Goal: Entertainment & Leisure: Consume media (video, audio)

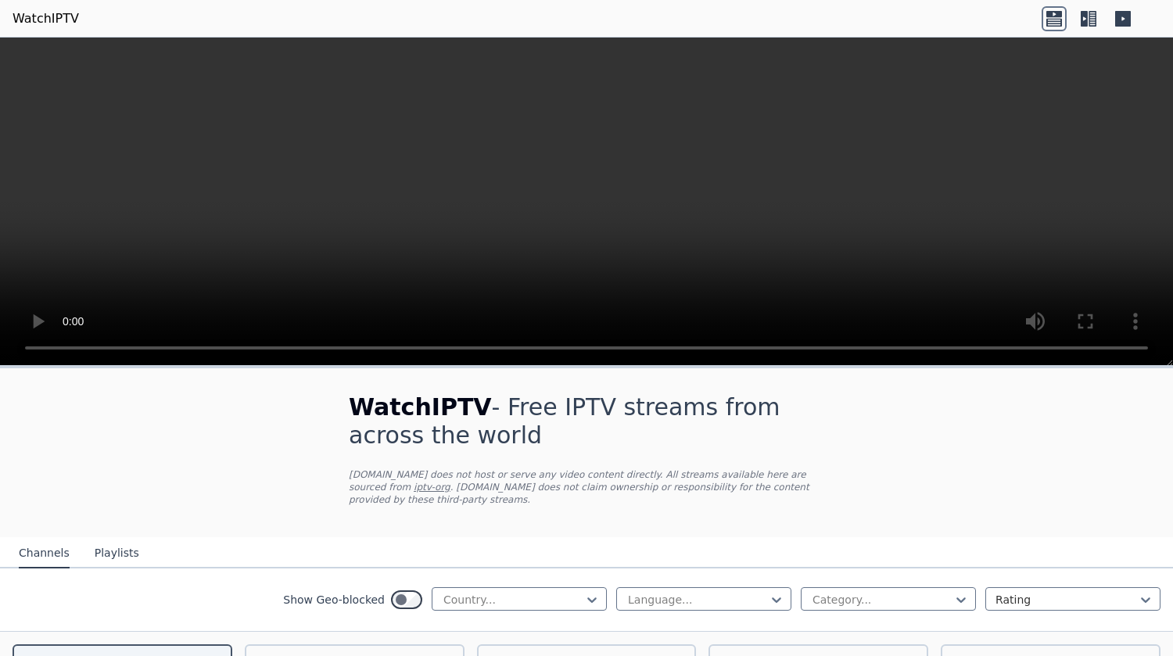
click at [1087, 18] on icon at bounding box center [1083, 19] width 7 height 16
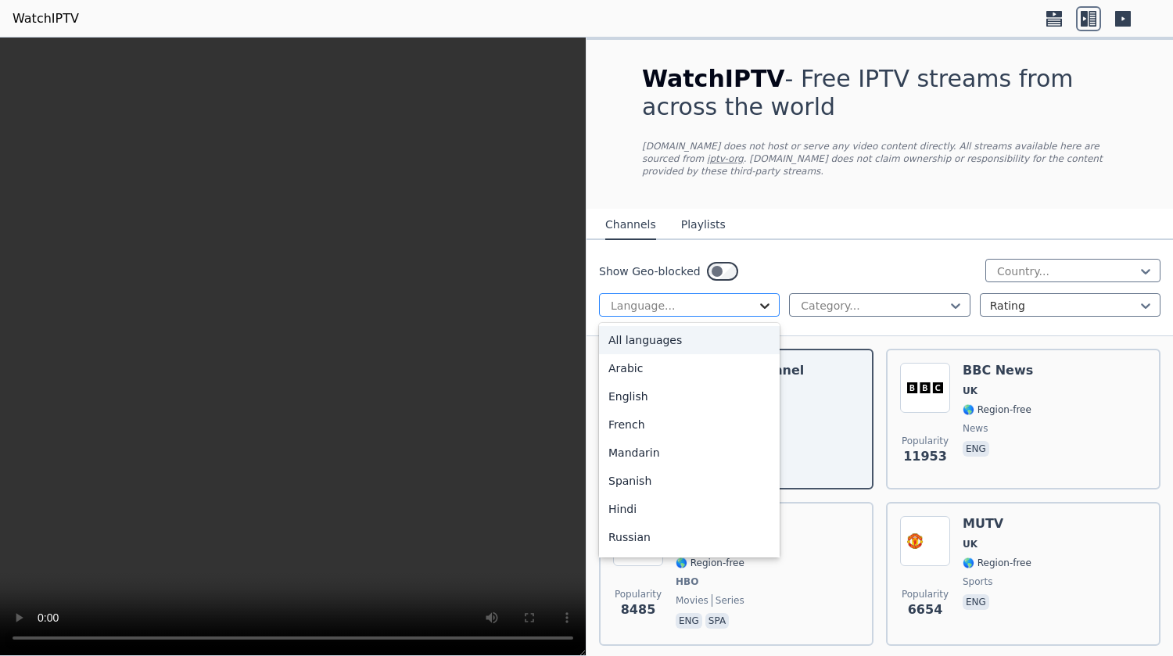
click at [761, 298] on icon at bounding box center [765, 306] width 16 height 16
click at [682, 386] on div "English" at bounding box center [689, 396] width 181 height 28
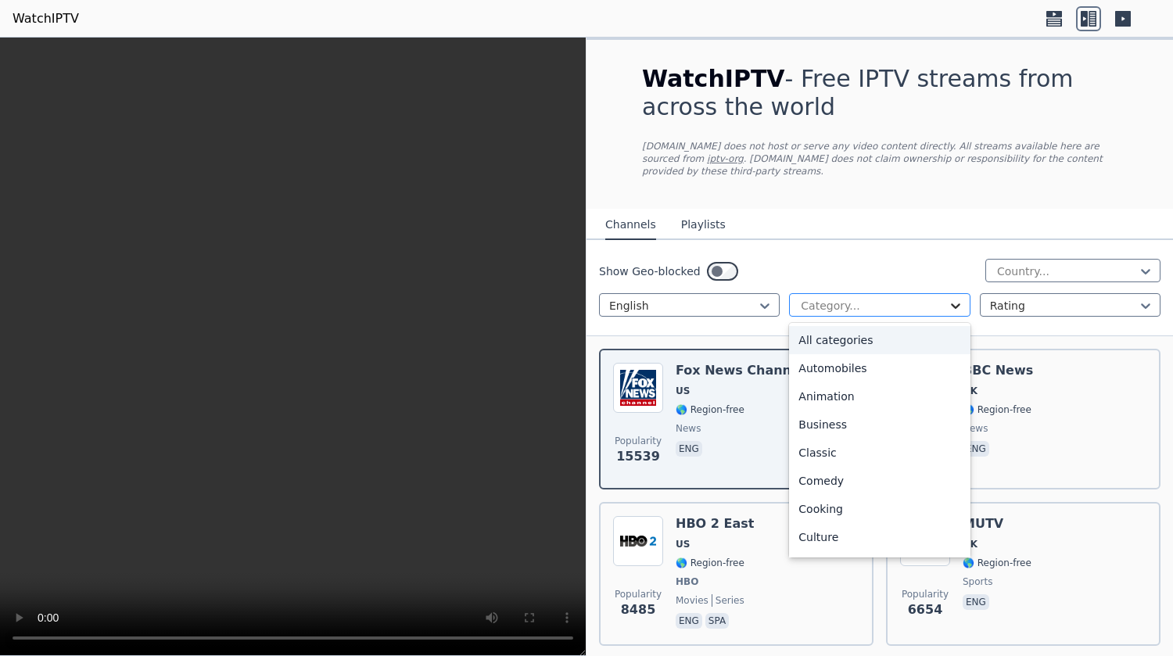
click at [950, 298] on icon at bounding box center [955, 306] width 16 height 16
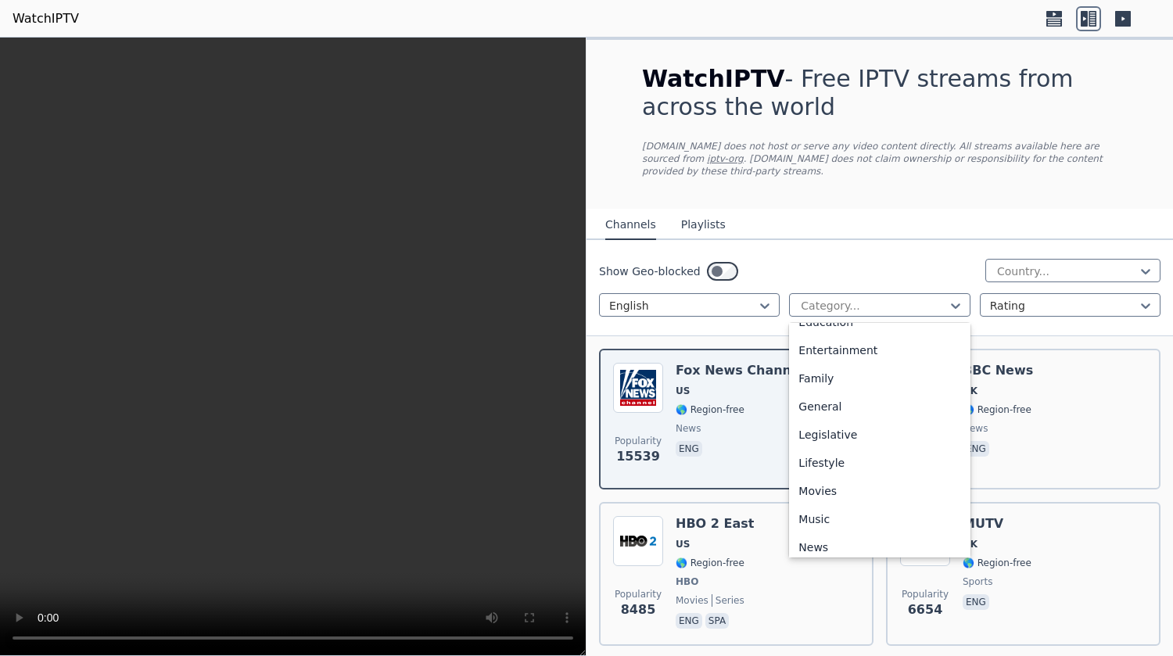
scroll to position [308, 0]
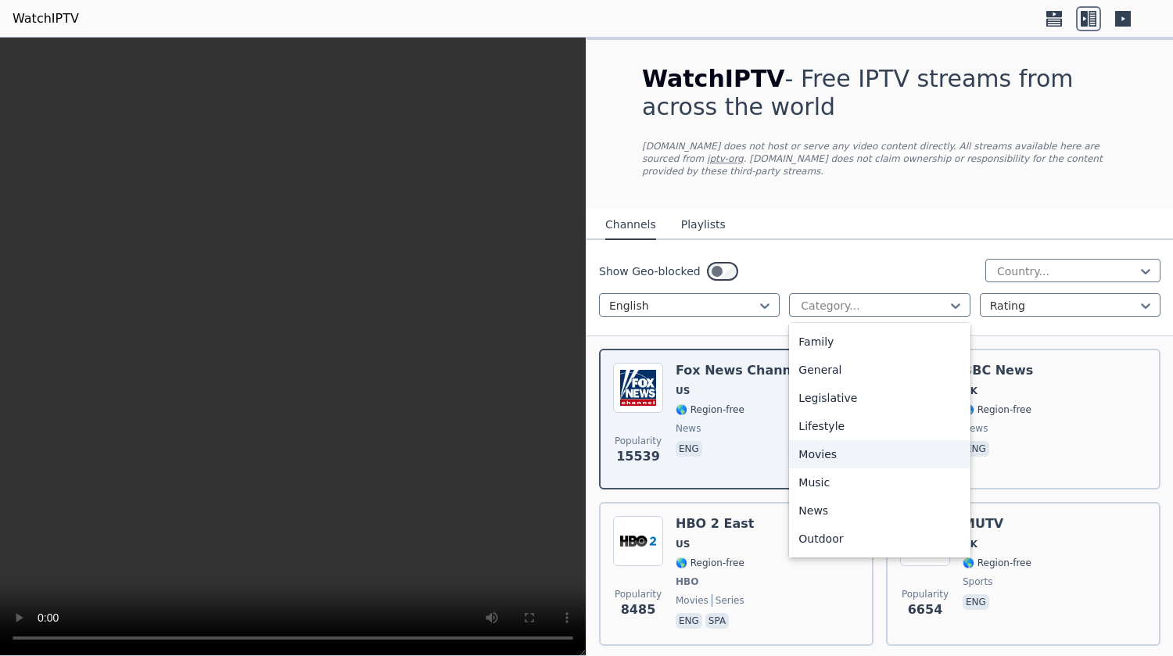
click at [824, 447] on div "Movies" at bounding box center [879, 454] width 181 height 28
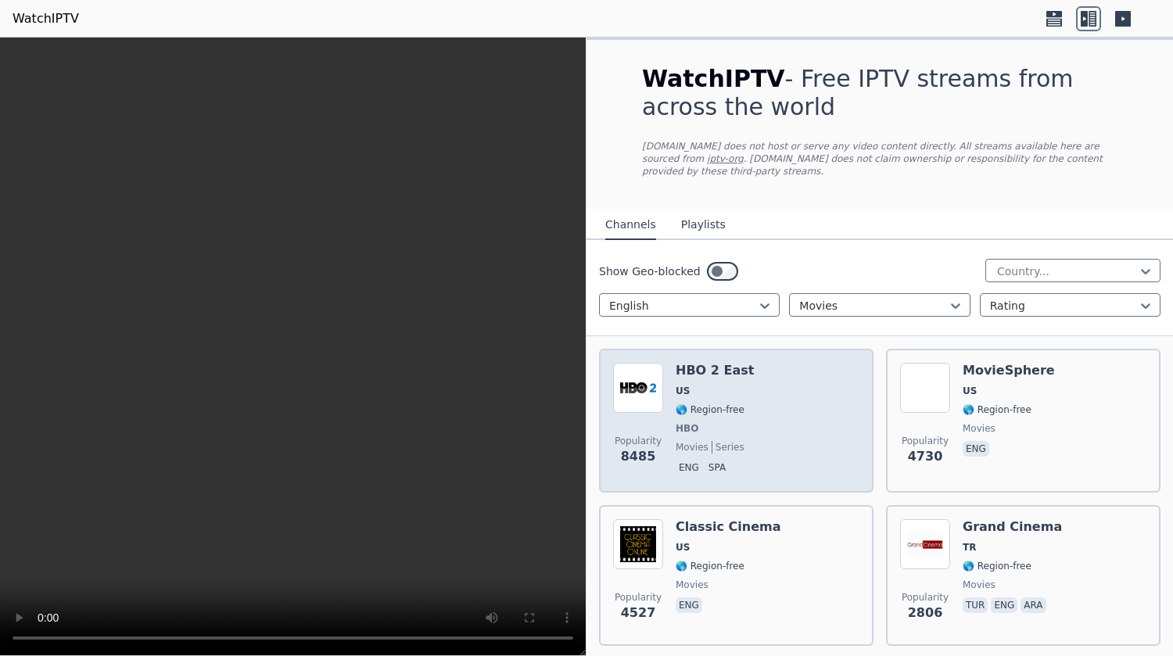
click at [811, 413] on div "Popularity 8485 HBO 2 East US 🌎 Region-free HBO movies series eng spa" at bounding box center [736, 421] width 246 height 116
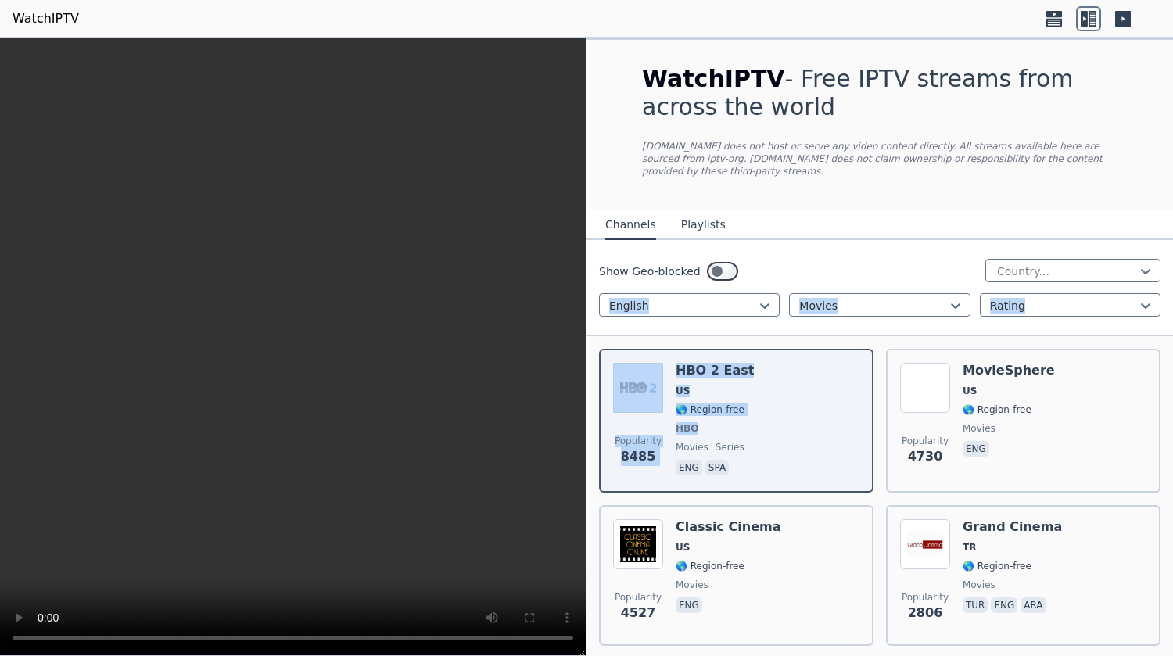
drag, startPoint x: 811, startPoint y: 413, endPoint x: 943, endPoint y: 240, distance: 217.5
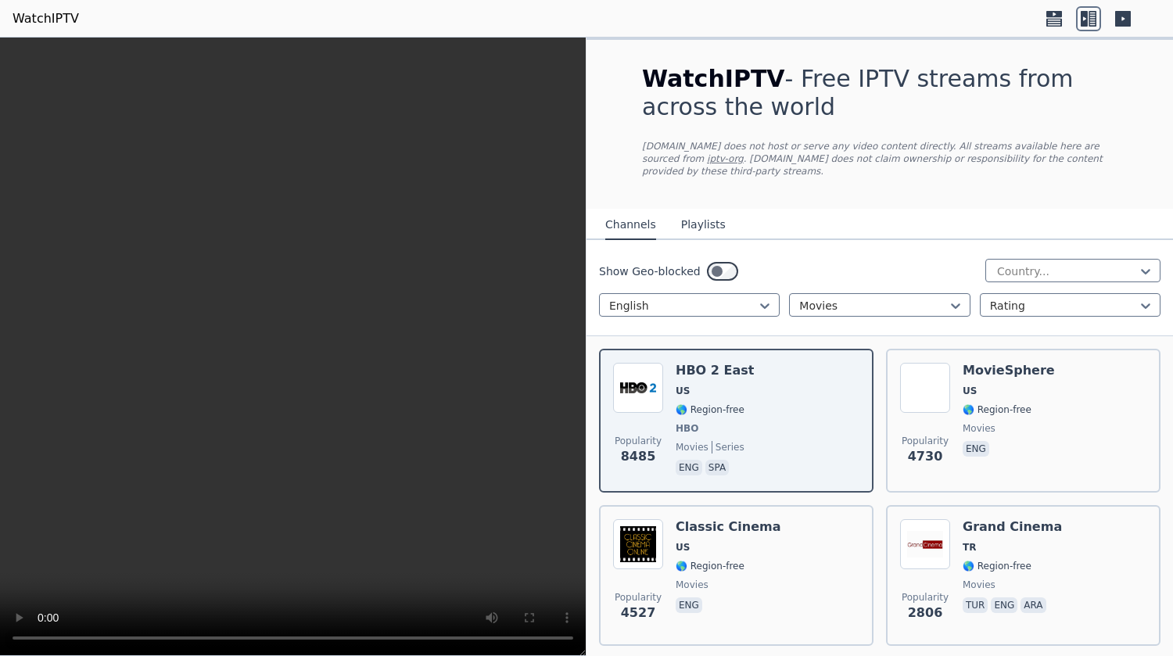
click at [809, 184] on div "WatchIPTV - Free IPTV streams from across the world [DOMAIN_NAME] does not host…" at bounding box center [879, 124] width 525 height 169
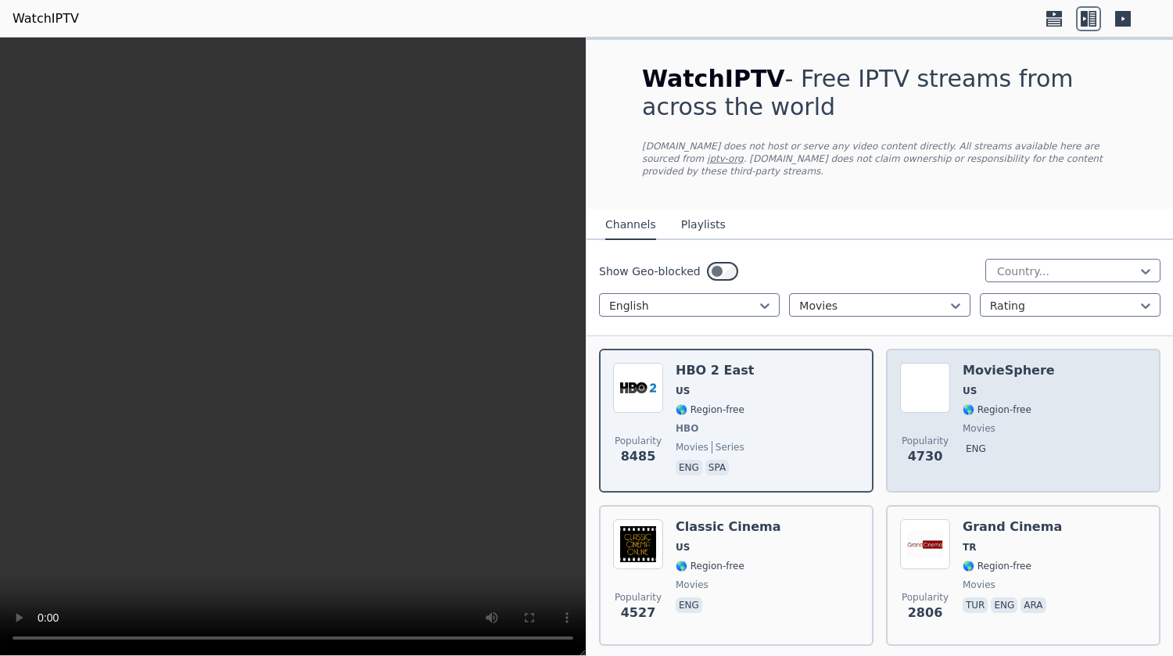
click at [1029, 424] on div "MovieSphere US 🌎 Region-free movies eng" at bounding box center [1008, 421] width 92 height 116
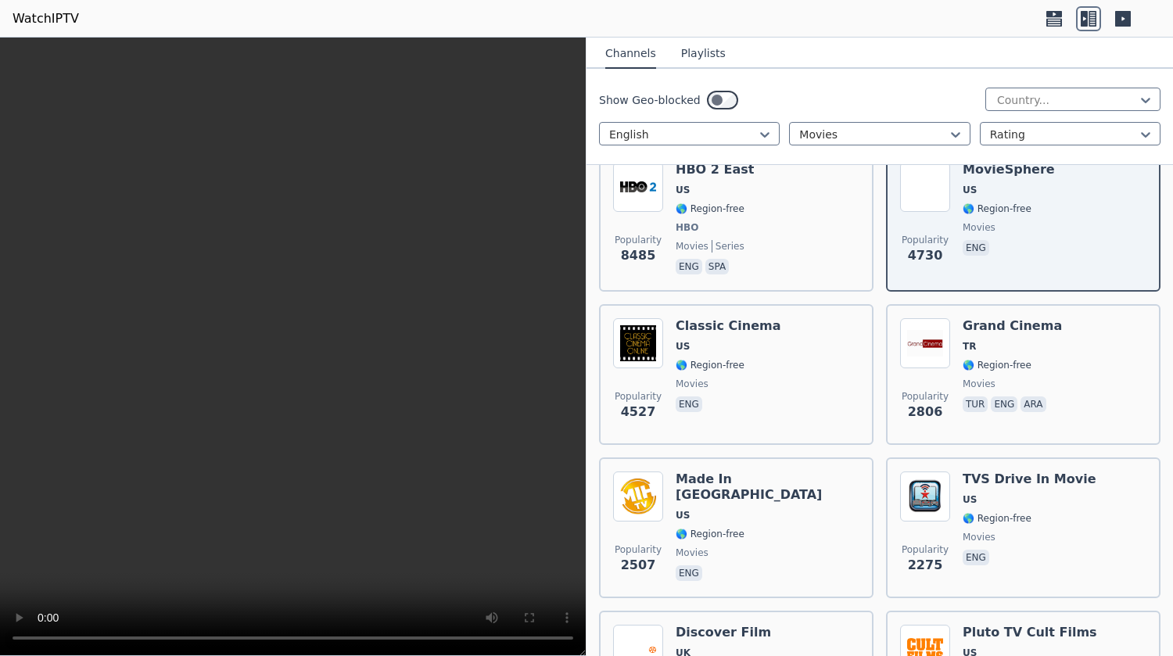
scroll to position [271, 0]
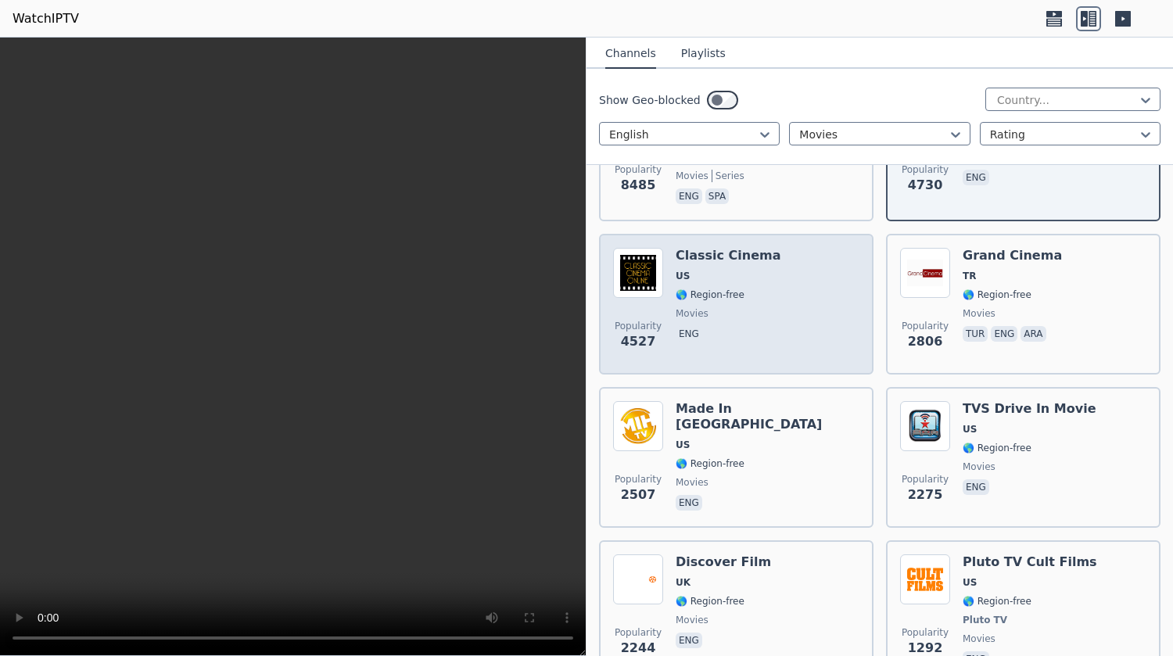
click at [757, 326] on span "eng" at bounding box center [728, 335] width 106 height 19
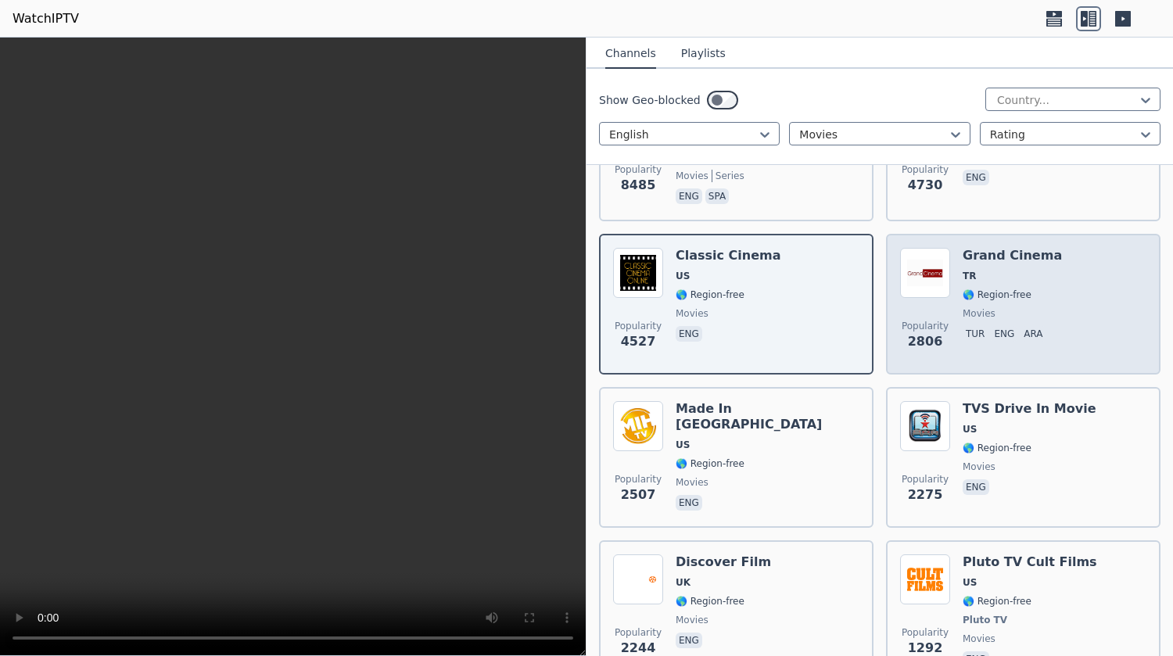
click at [1092, 295] on div "Popularity 2806 Grand Cinema TR 🌎 Region-free movies tur eng ara" at bounding box center [1023, 304] width 246 height 113
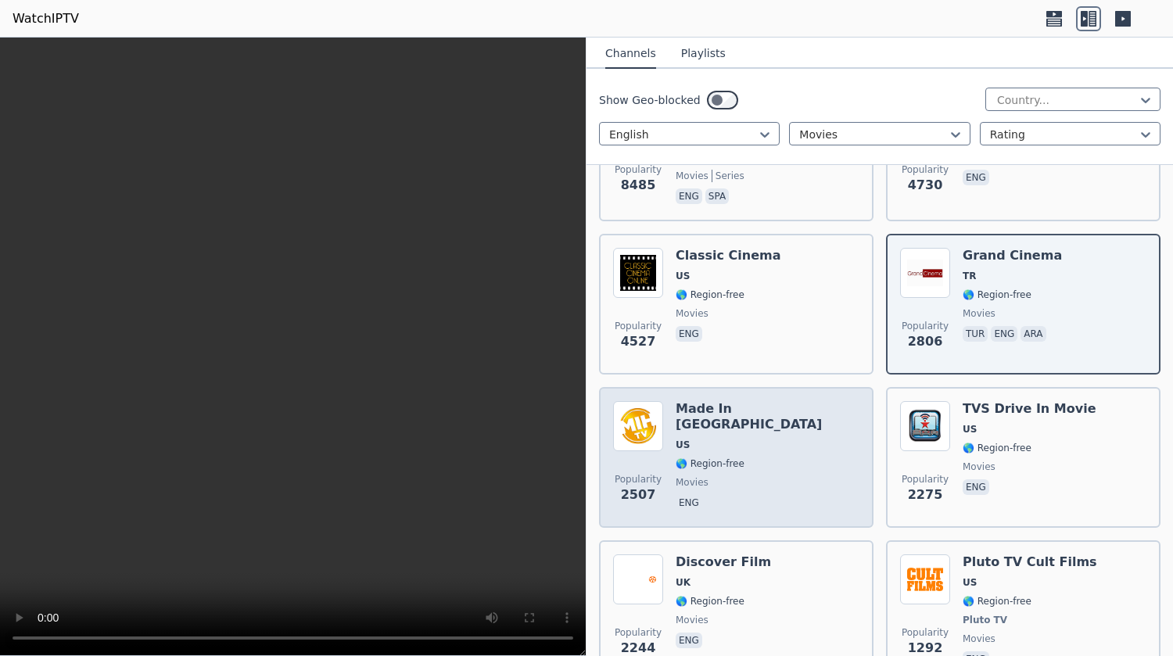
click at [829, 420] on div "Popularity 2507 Made In [GEOGRAPHIC_DATA] [GEOGRAPHIC_DATA] 🌎 Region-free movie…" at bounding box center [736, 457] width 246 height 113
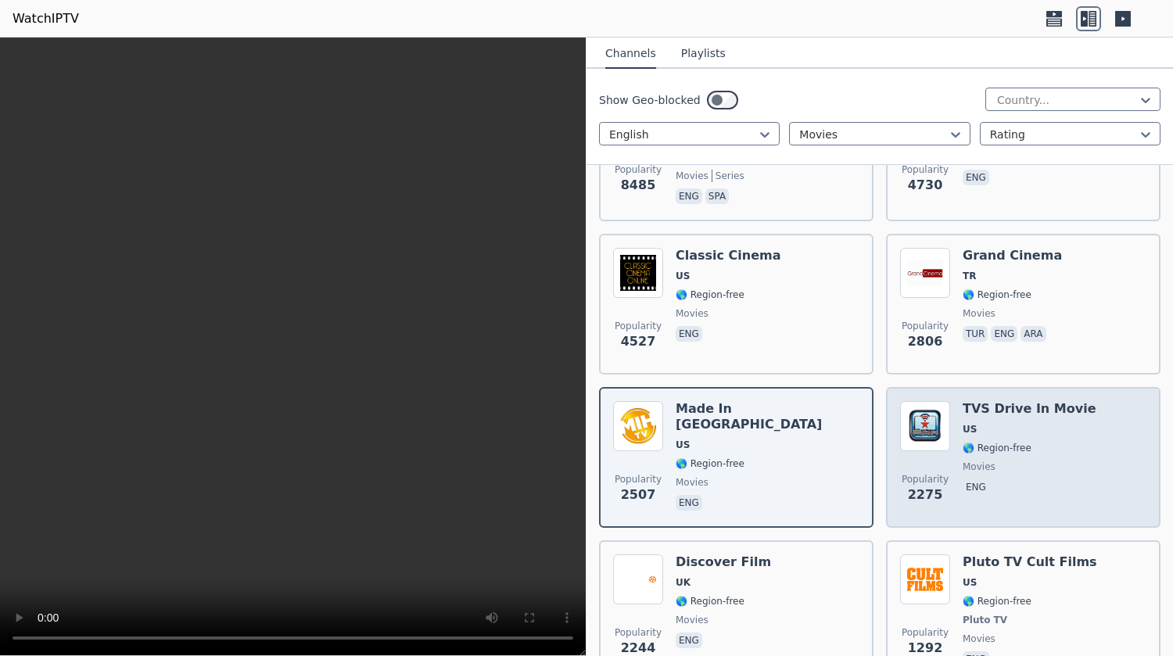
click at [1062, 462] on div "TVS Drive In Movie US 🌎 Region-free movies eng" at bounding box center [1029, 457] width 134 height 113
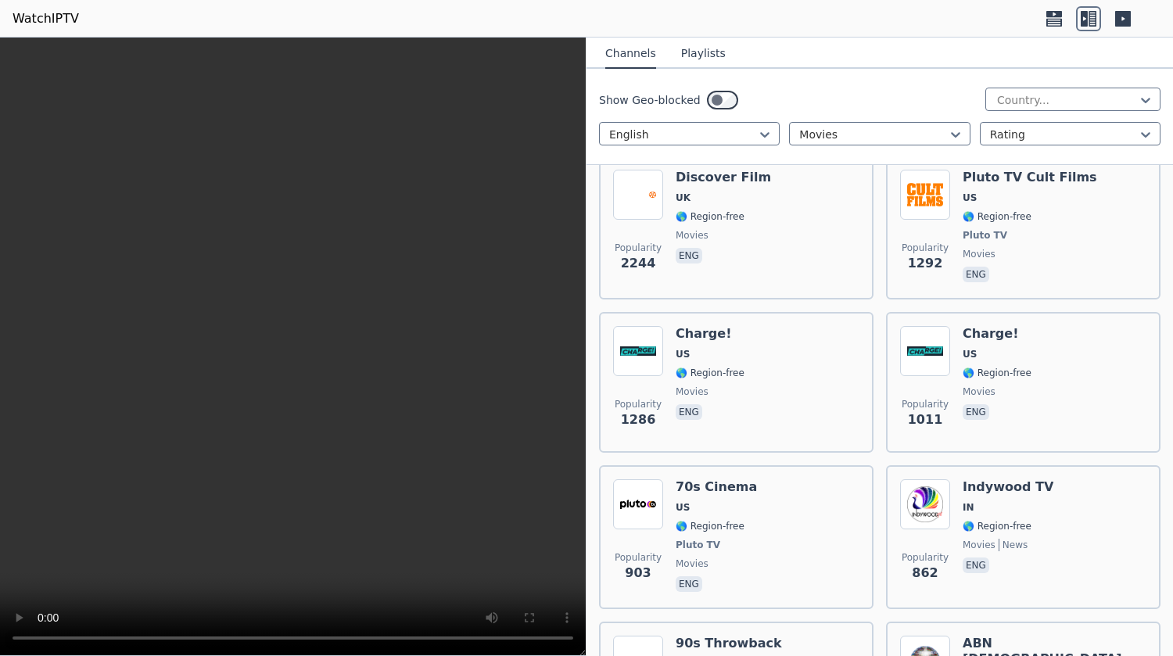
scroll to position [578, 0]
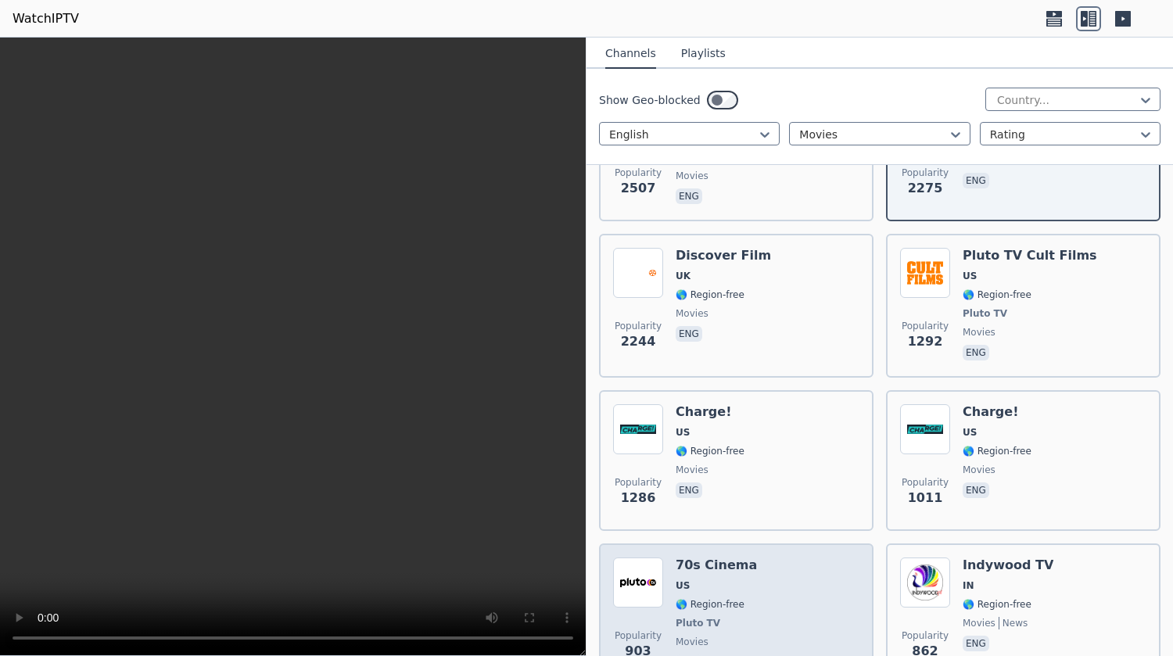
click at [754, 600] on div "Popularity 903 70s Cinema US 🌎 Region-free Pluto TV movies eng" at bounding box center [736, 615] width 246 height 116
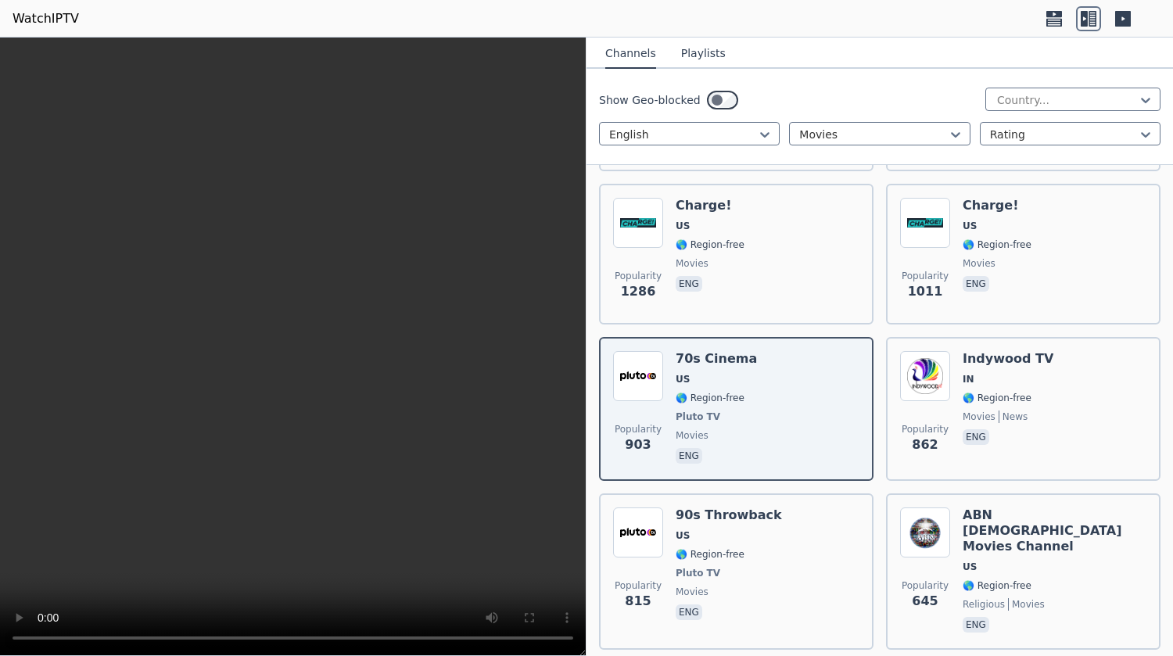
scroll to position [910, 0]
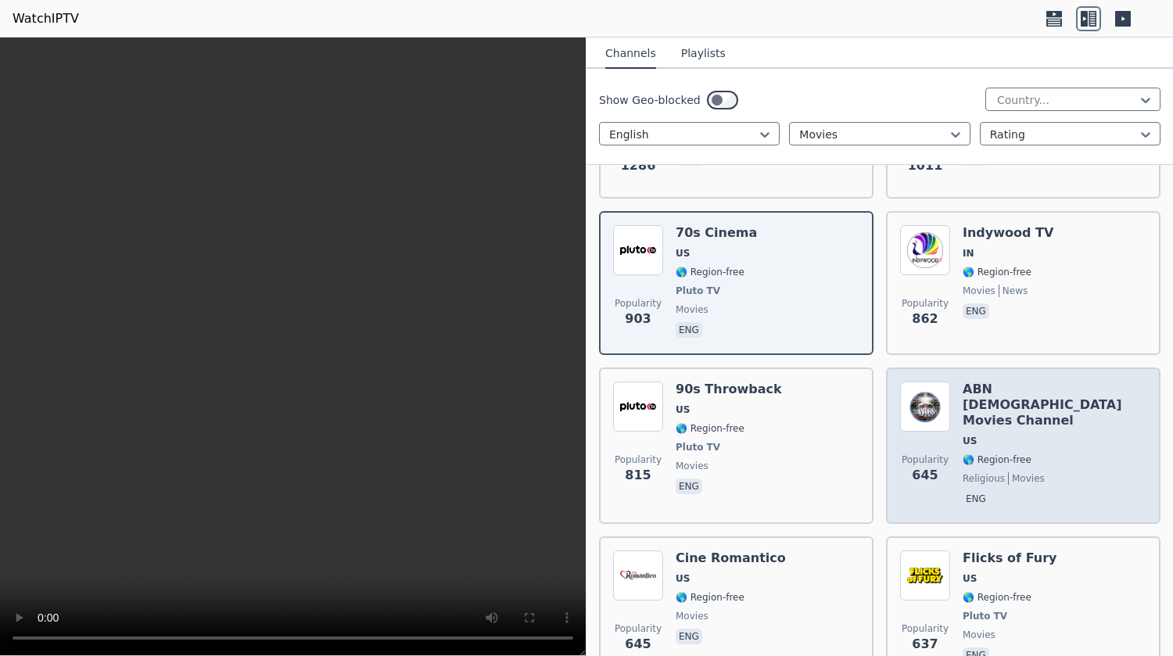
click at [1026, 453] on span "🌎 Region-free" at bounding box center [1054, 459] width 184 height 13
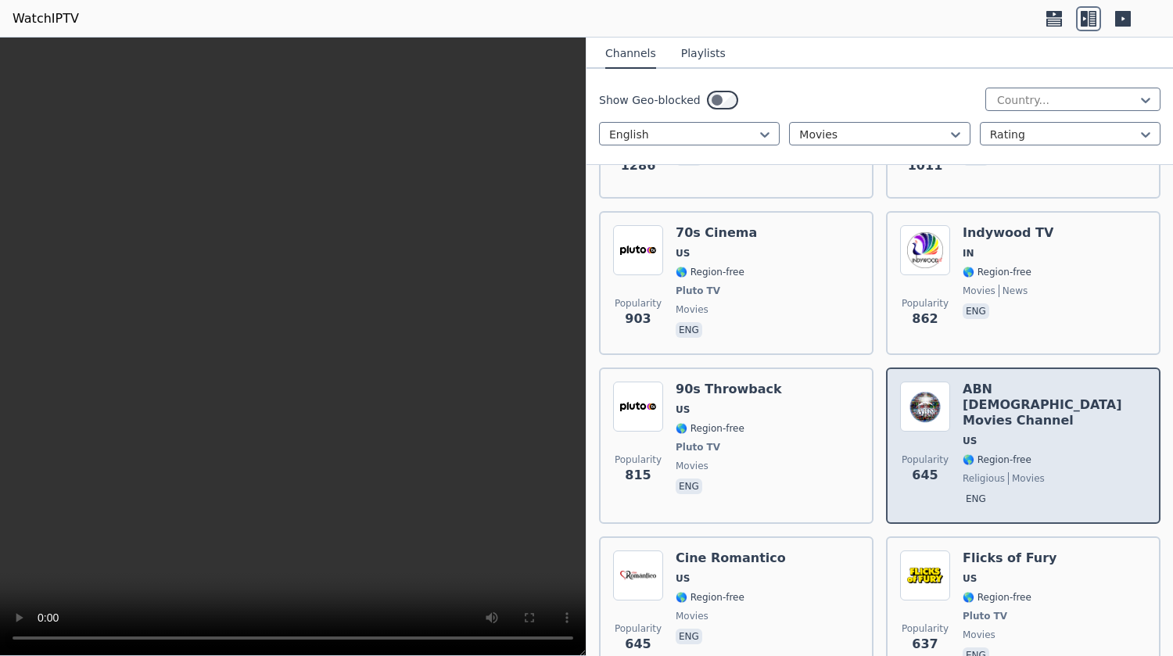
click at [1026, 453] on span "🌎 Region-free" at bounding box center [1054, 459] width 184 height 13
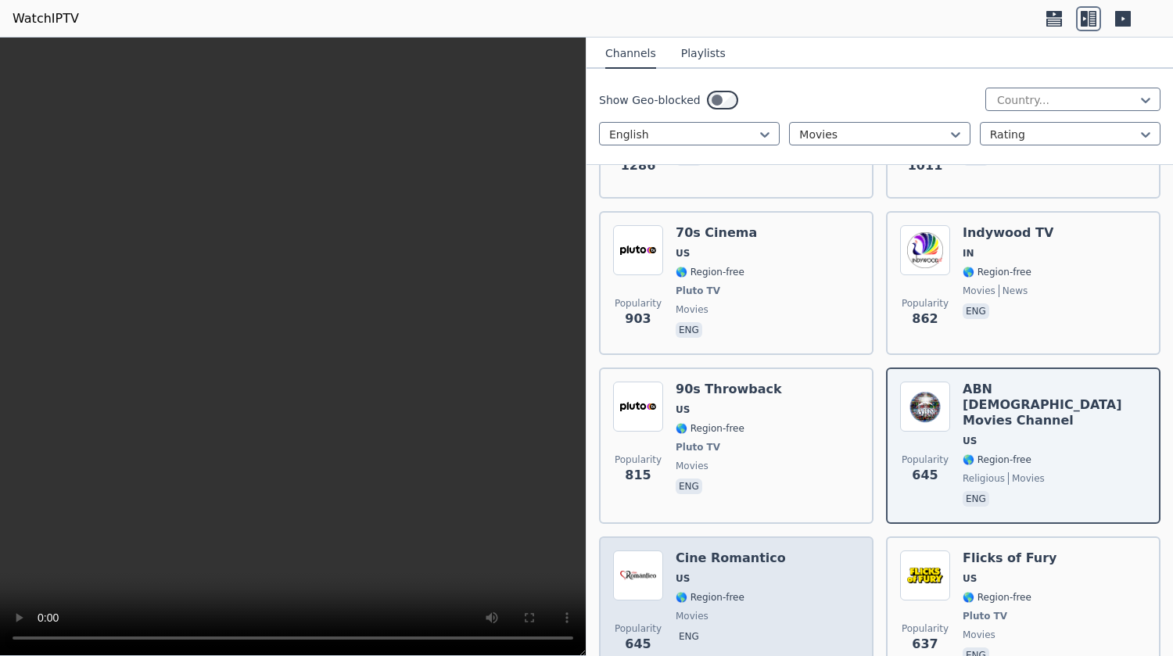
click at [727, 591] on span "🌎 Region-free" at bounding box center [709, 597] width 69 height 13
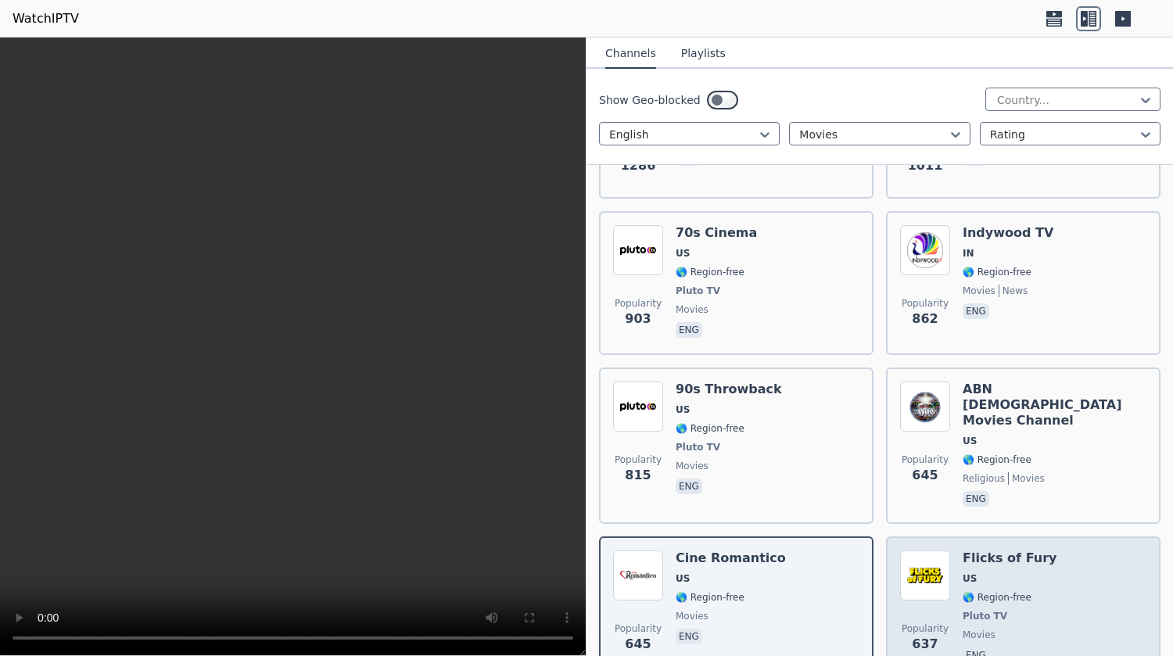
click at [1037, 554] on div "Popularity 637 Flicks of Fury US 🌎 Region-free Pluto TV movies eng" at bounding box center [1023, 608] width 246 height 116
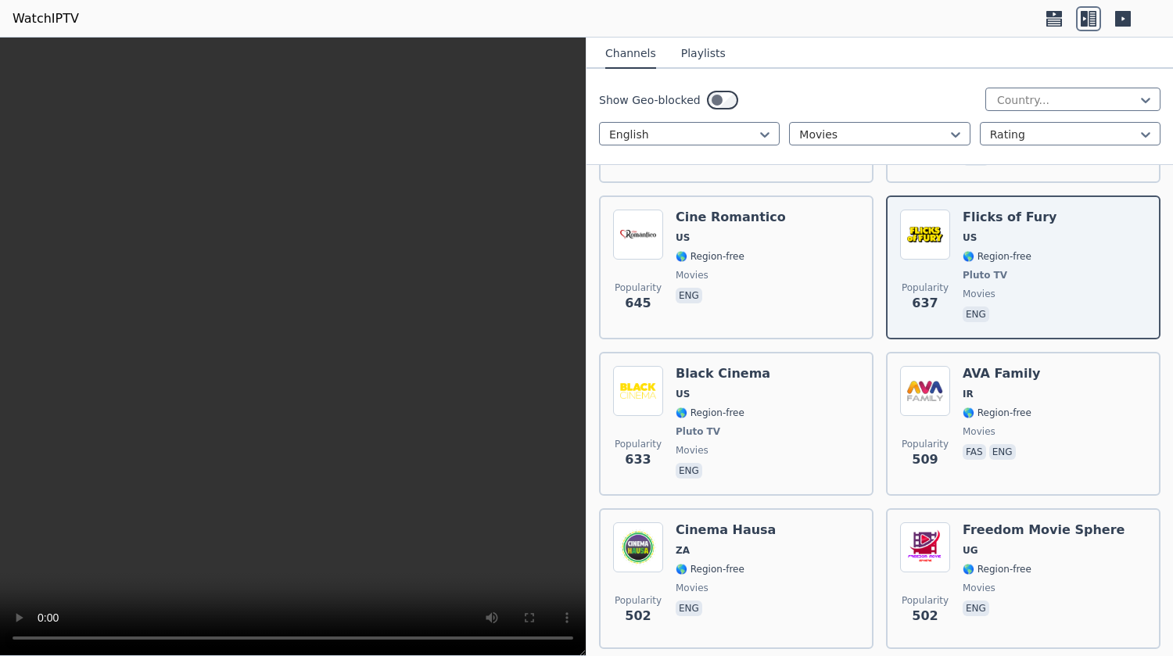
scroll to position [1336, 0]
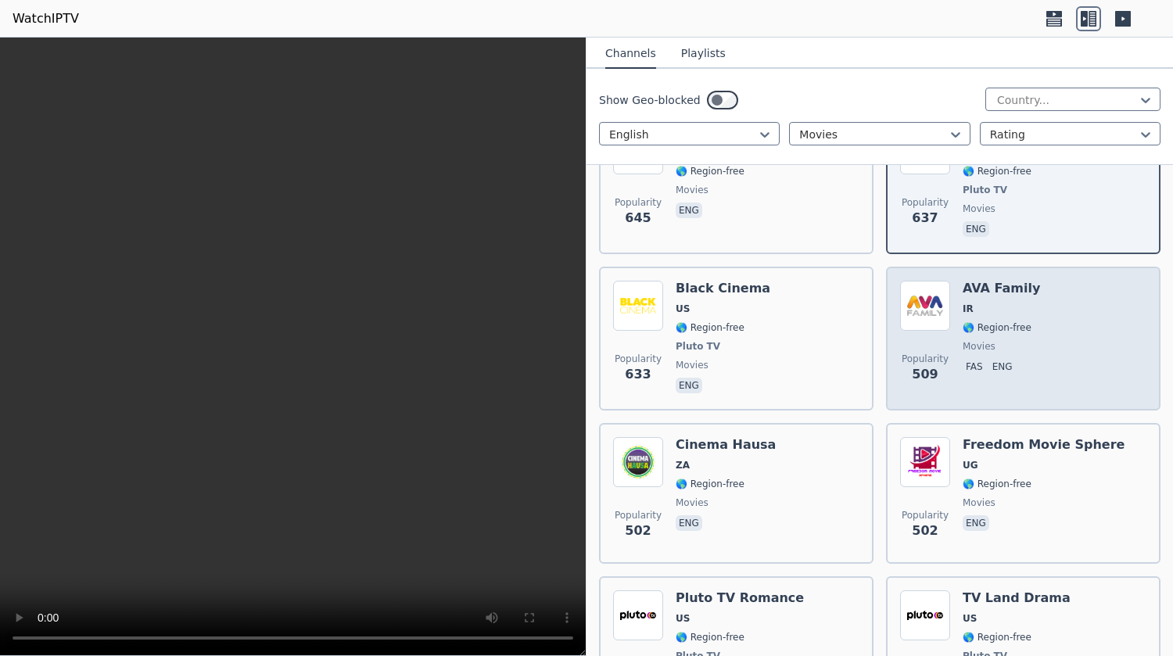
click at [1047, 326] on div "Popularity 509 AVA Family IR 🌎 Region-free movies fas eng" at bounding box center [1023, 339] width 246 height 116
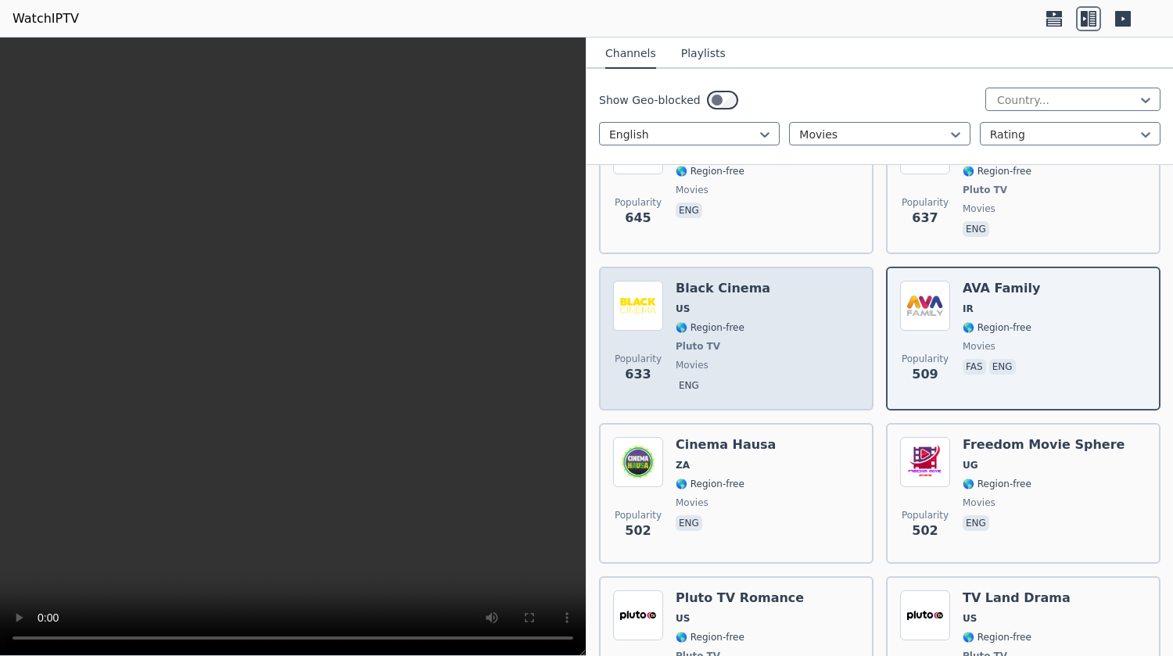
drag, startPoint x: 786, startPoint y: 335, endPoint x: 775, endPoint y: 338, distance: 10.4
click at [775, 338] on div "Popularity 633 Black Cinema US 🌎 Region-free Pluto TV movies eng" at bounding box center [736, 339] width 246 height 116
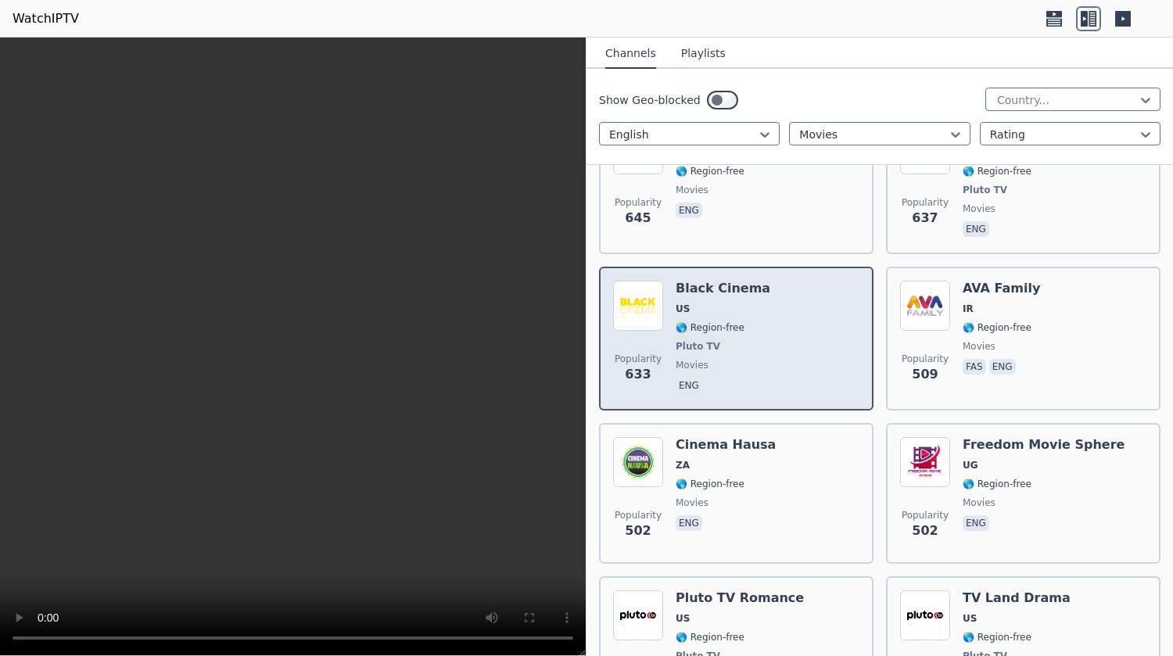
click at [775, 338] on div "Popularity 633 Black Cinema US 🌎 Region-free Pluto TV movies eng" at bounding box center [736, 339] width 246 height 116
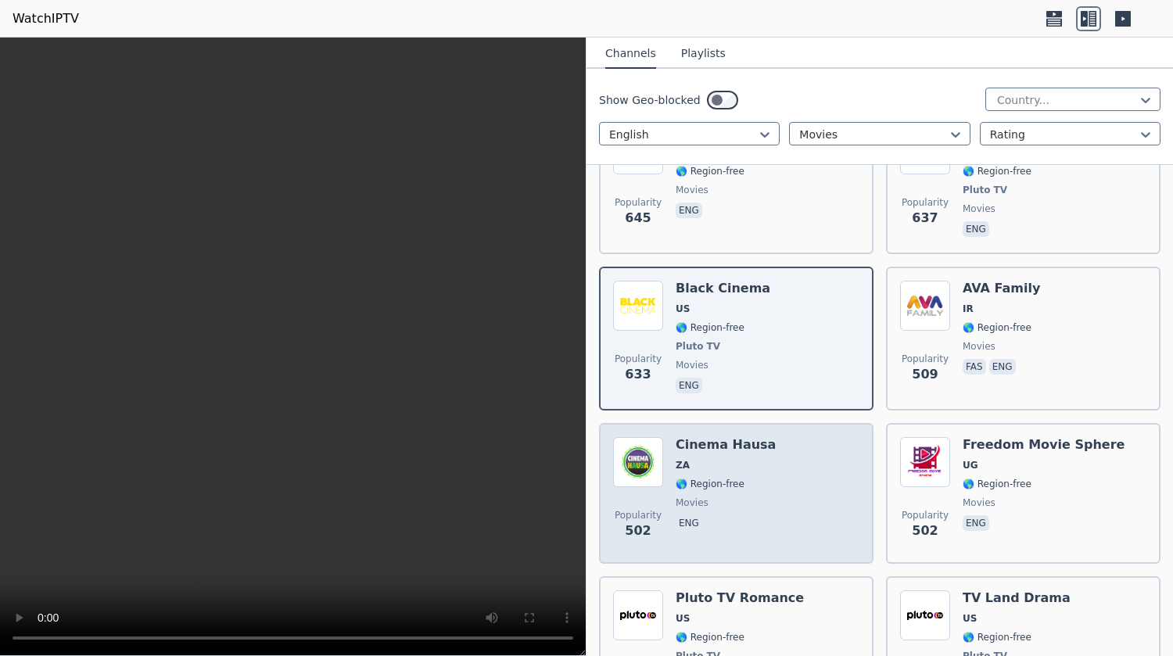
click at [781, 472] on div "Popularity 502 Cinema Hausa ZA 🌎 Region-free movies eng" at bounding box center [736, 493] width 246 height 113
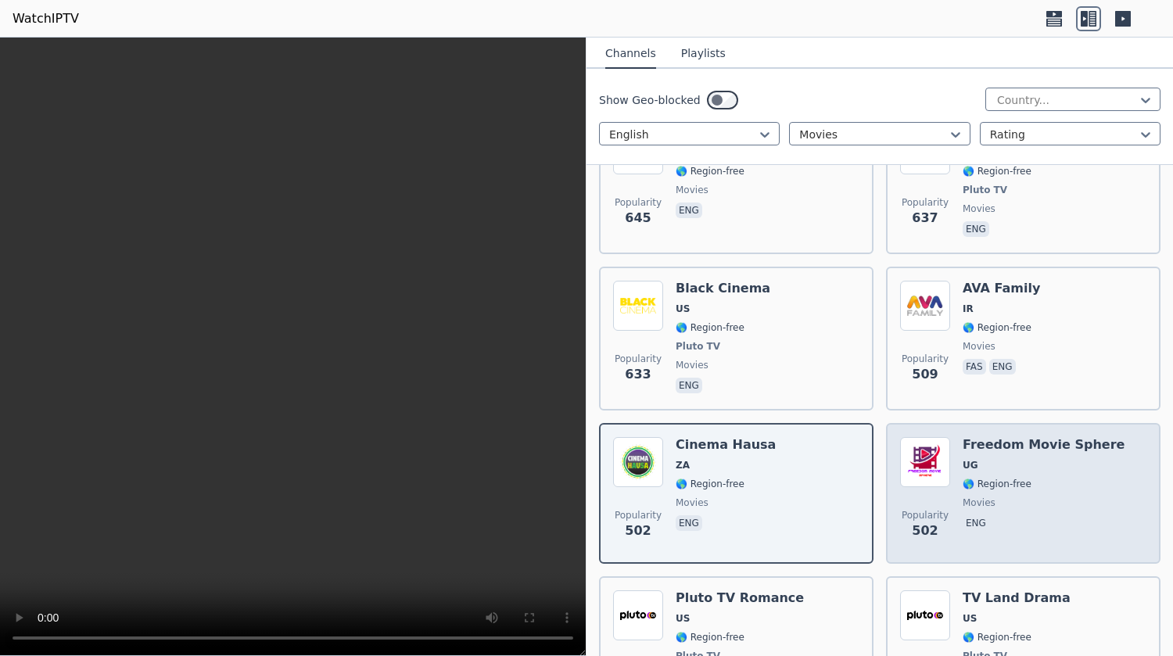
click at [1048, 496] on span "movies" at bounding box center [1043, 502] width 162 height 13
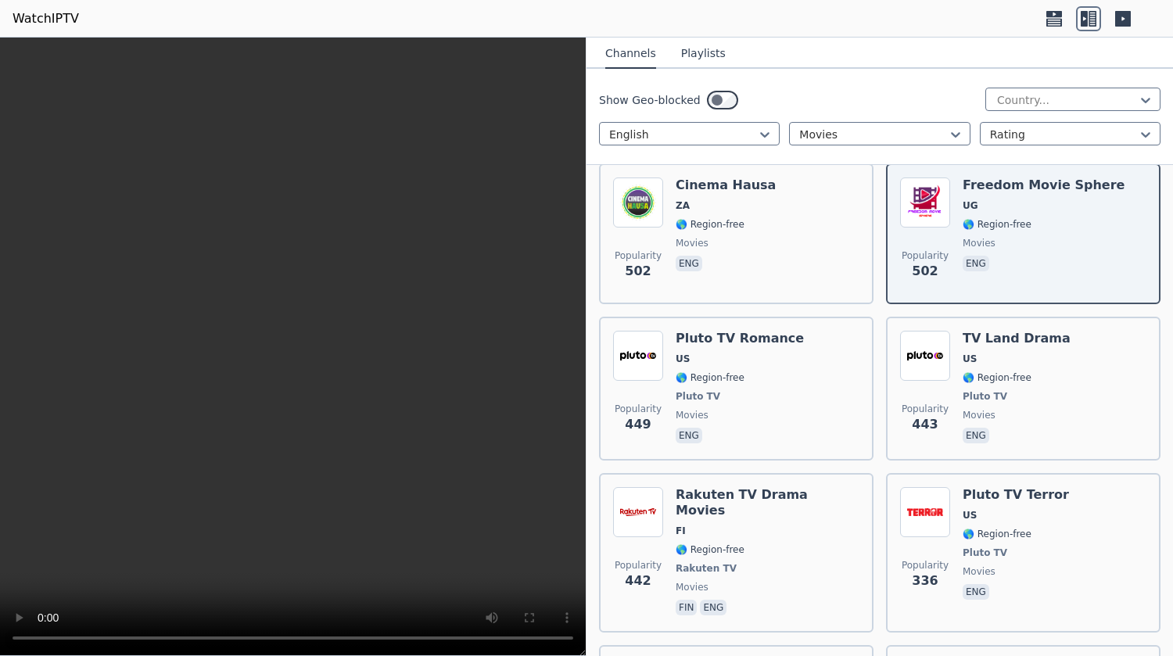
scroll to position [1589, 0]
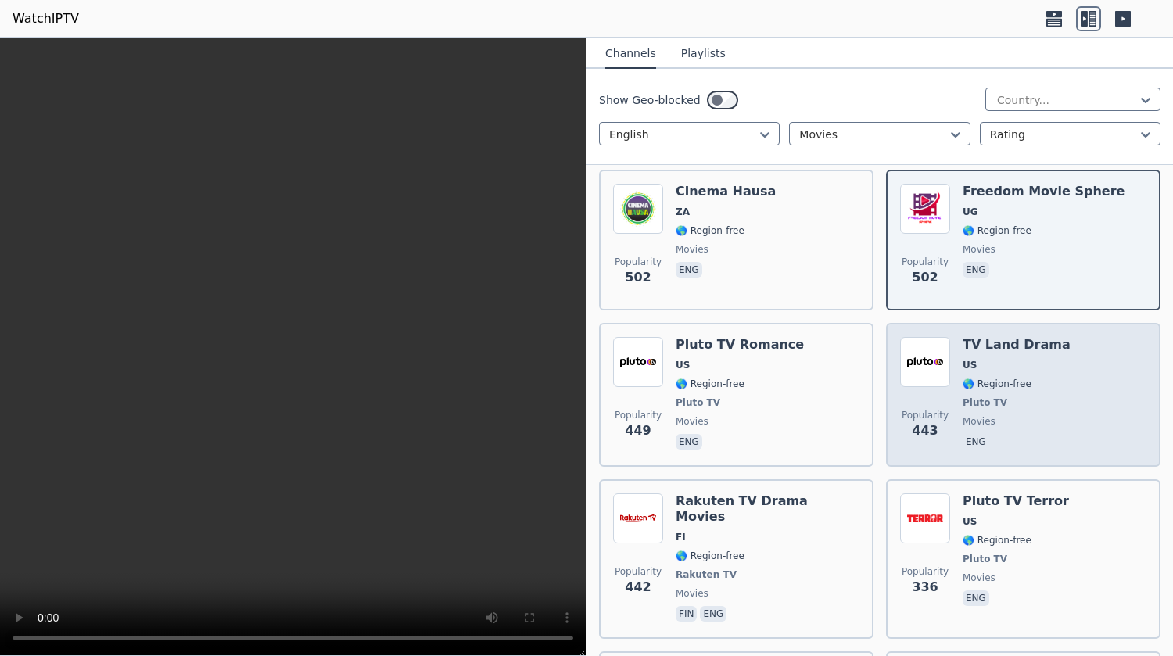
click at [1001, 396] on span "Pluto TV" at bounding box center [1016, 402] width 108 height 13
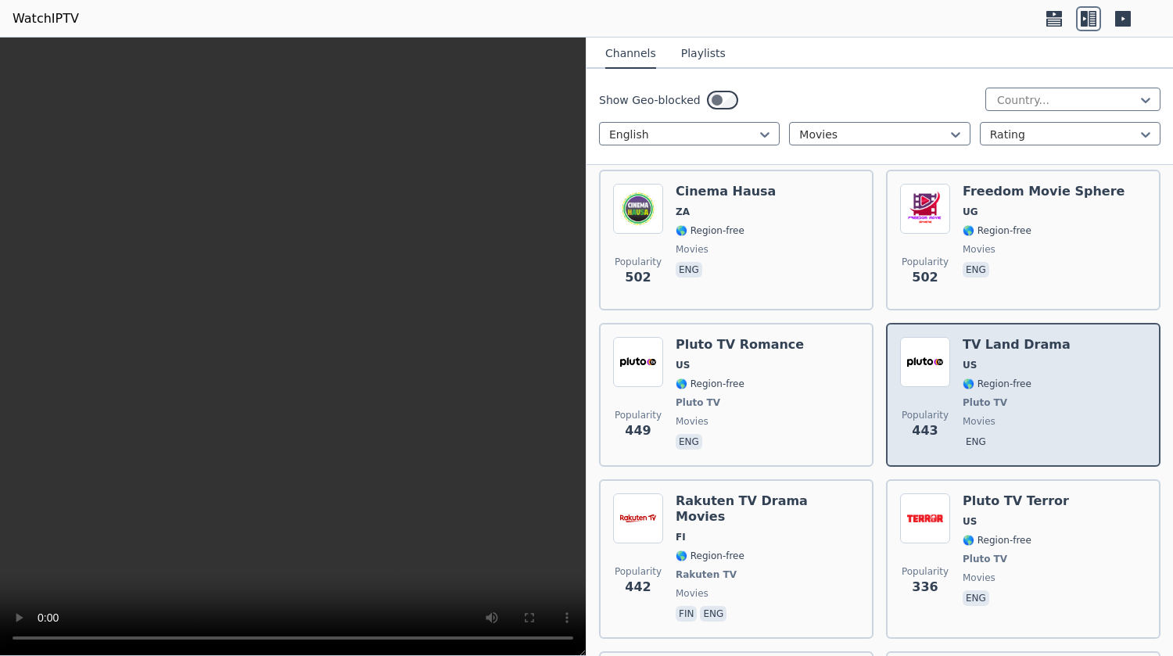
click at [1001, 396] on span "Pluto TV" at bounding box center [1016, 402] width 108 height 13
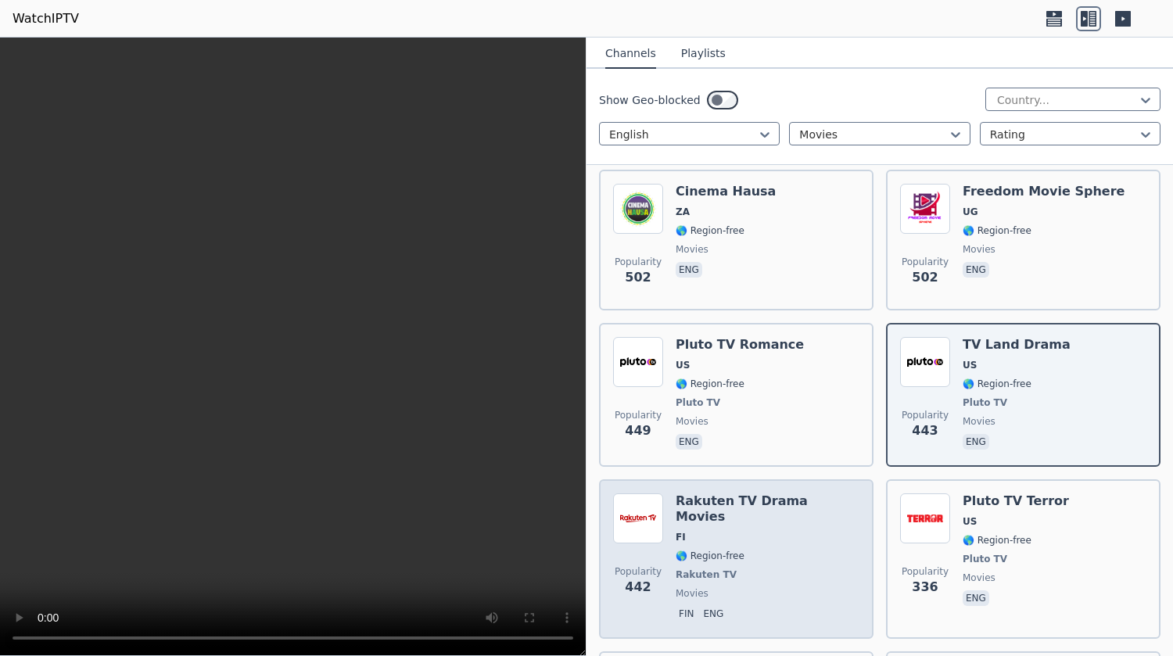
click at [789, 550] on span "🌎 Region-free" at bounding box center [767, 556] width 184 height 13
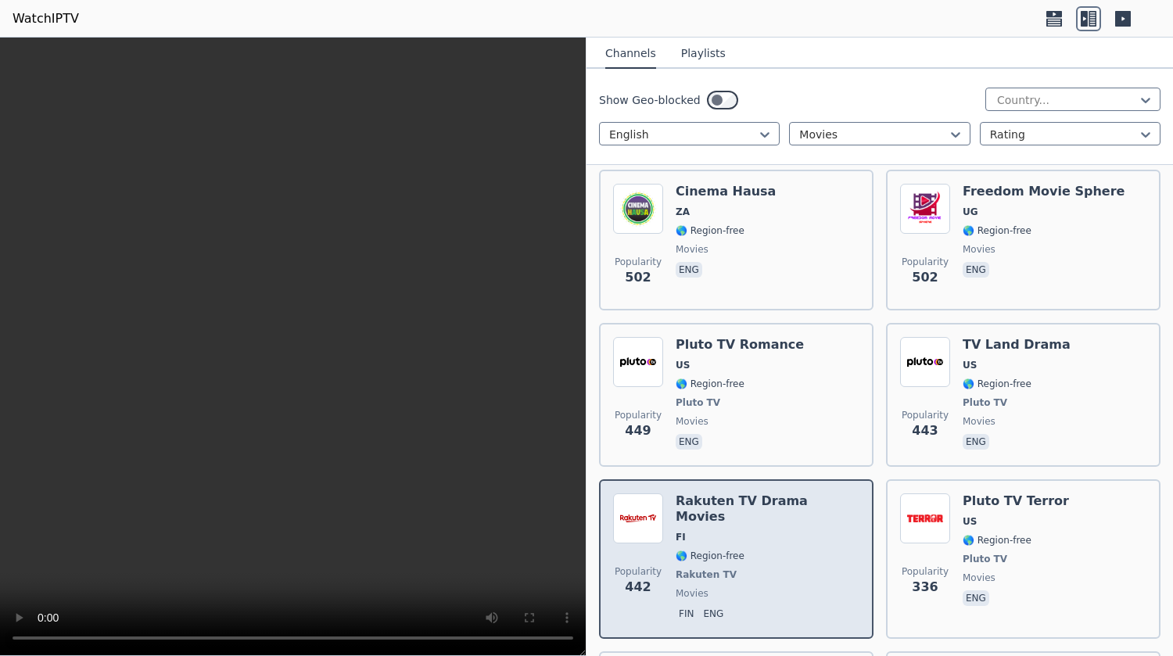
click at [789, 550] on span "🌎 Region-free" at bounding box center [767, 556] width 184 height 13
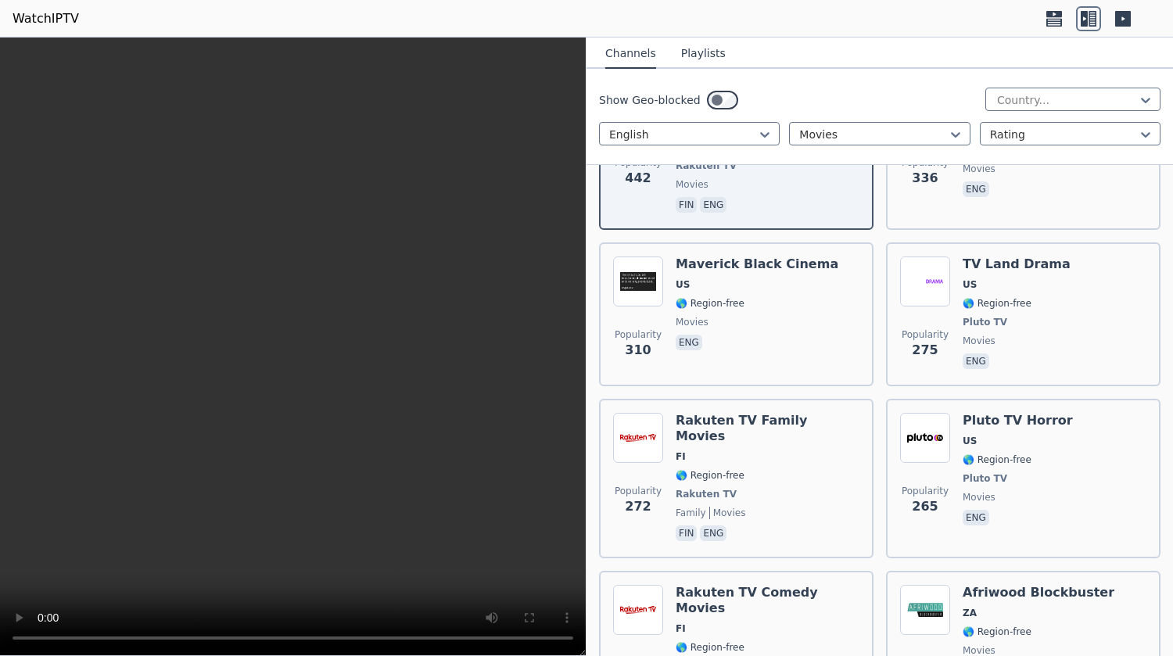
scroll to position [2021, 0]
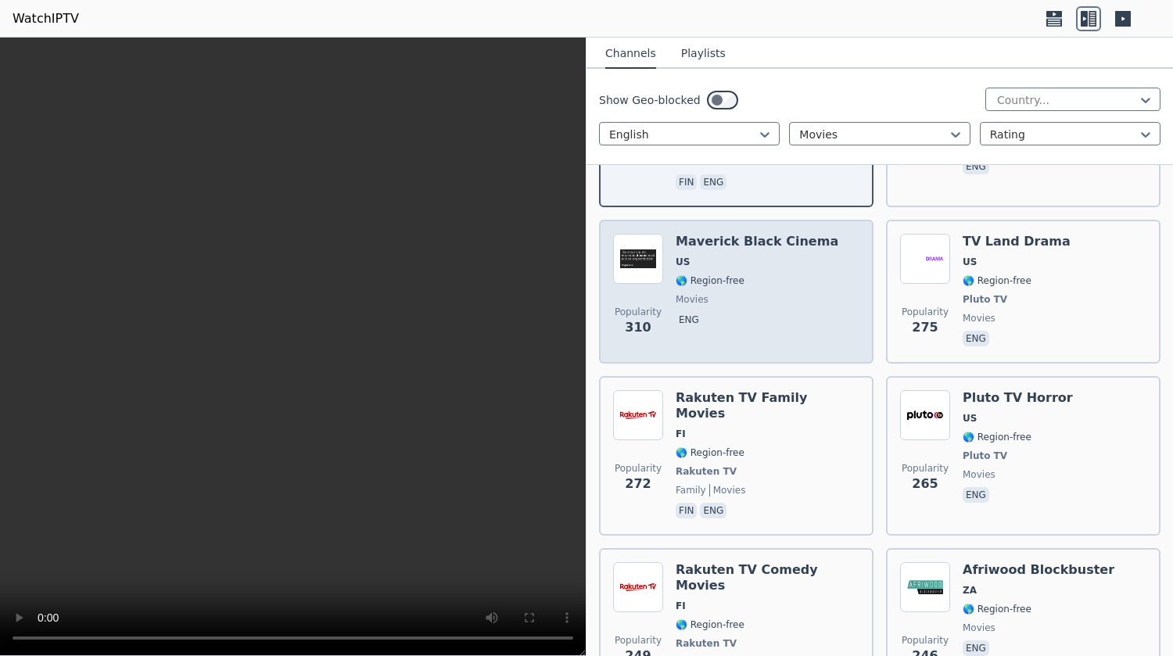
click at [752, 312] on span "eng" at bounding box center [756, 321] width 163 height 19
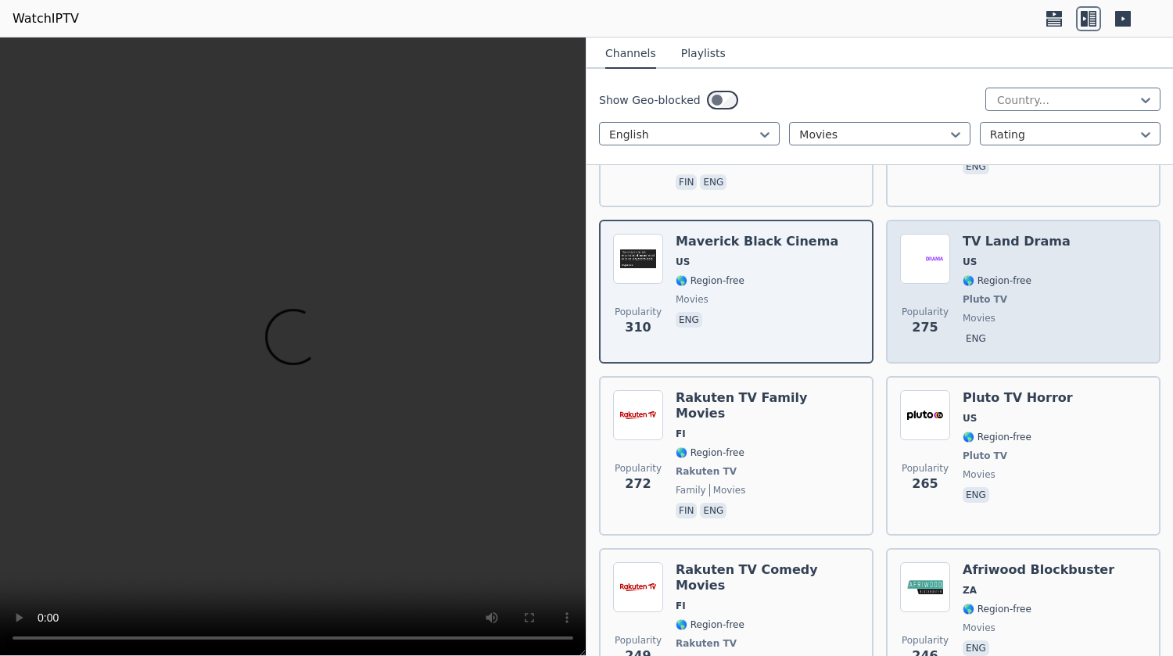
click at [1015, 266] on div "TV Land Drama US 🌎 Region-free Pluto TV movies eng" at bounding box center [1016, 292] width 108 height 116
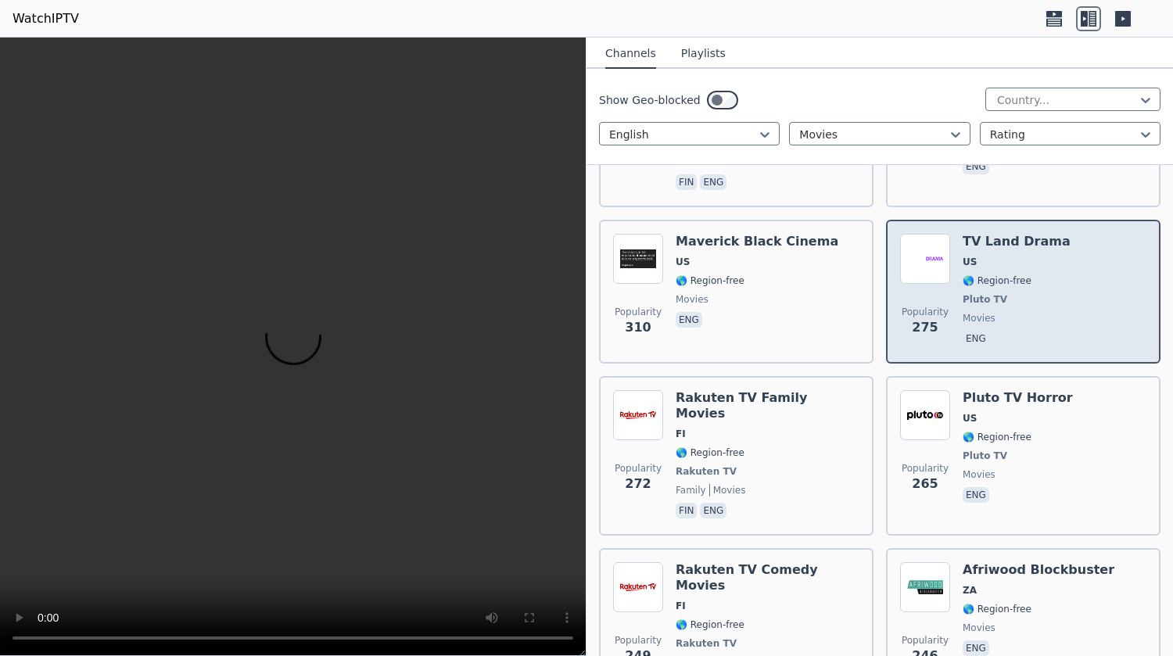
click at [1015, 266] on div "TV Land Drama US 🌎 Region-free Pluto TV movies eng" at bounding box center [1016, 292] width 108 height 116
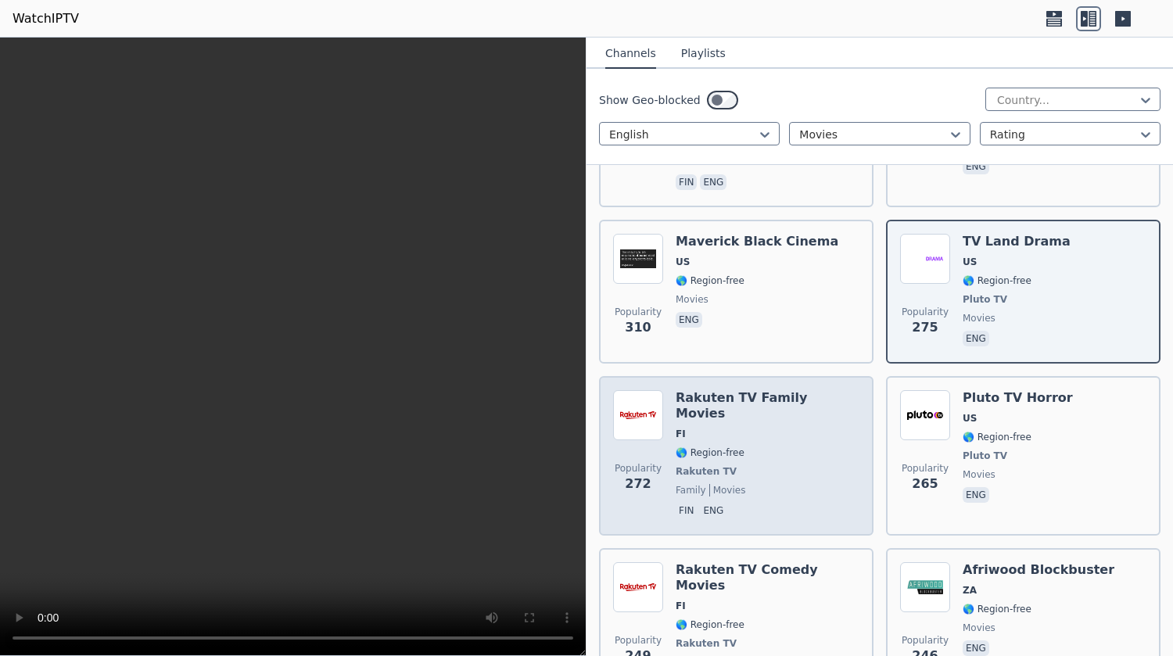
click at [782, 421] on div "Rakuten TV Family Movies FI 🌎 Region-free Rakuten TV family movies fin eng" at bounding box center [767, 455] width 184 height 131
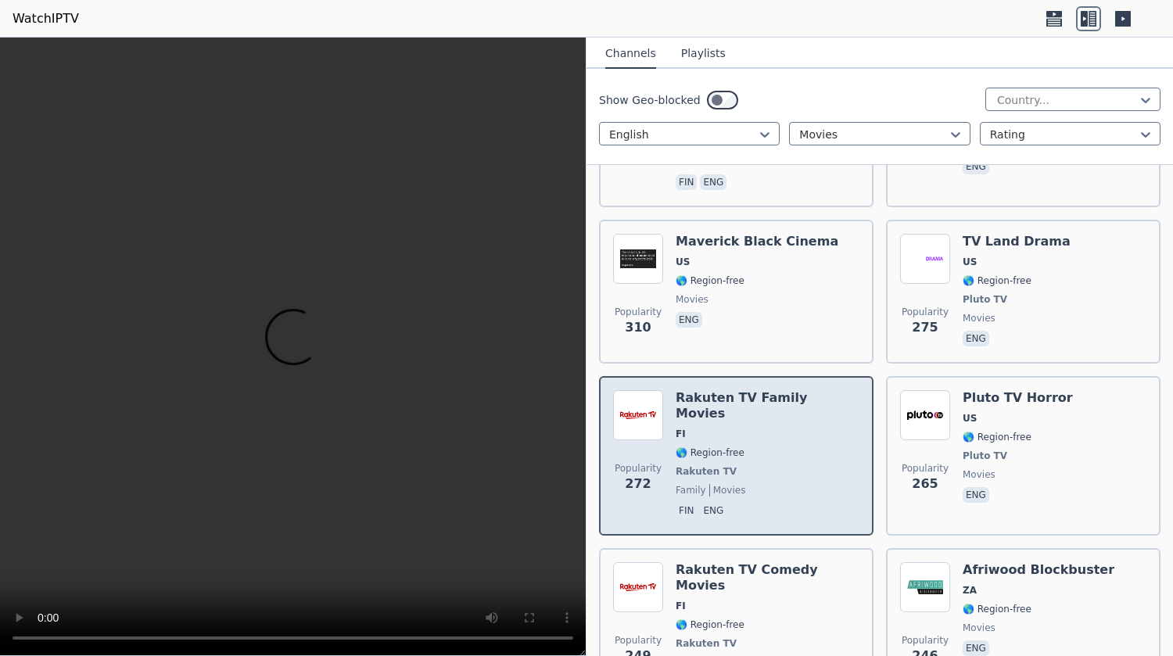
click at [782, 421] on div "Rakuten TV Family Movies FI 🌎 Region-free Rakuten TV family movies fin eng" at bounding box center [767, 455] width 184 height 131
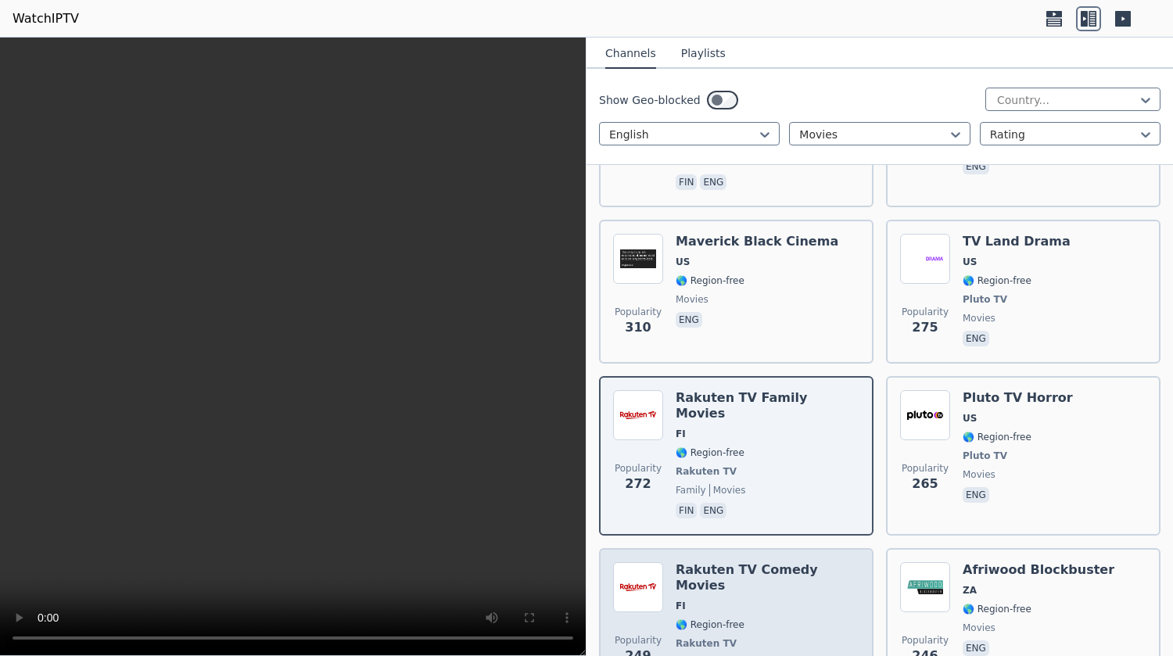
click at [811, 637] on span "Rakuten TV" at bounding box center [767, 643] width 184 height 13
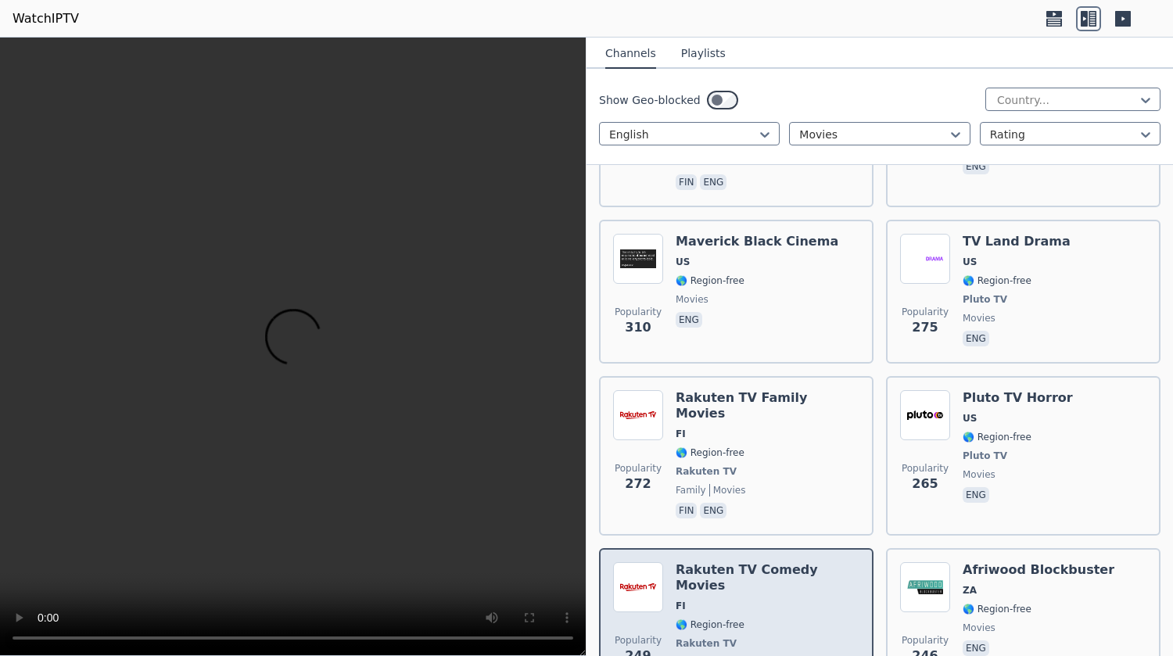
click at [811, 637] on span "Rakuten TV" at bounding box center [767, 643] width 184 height 13
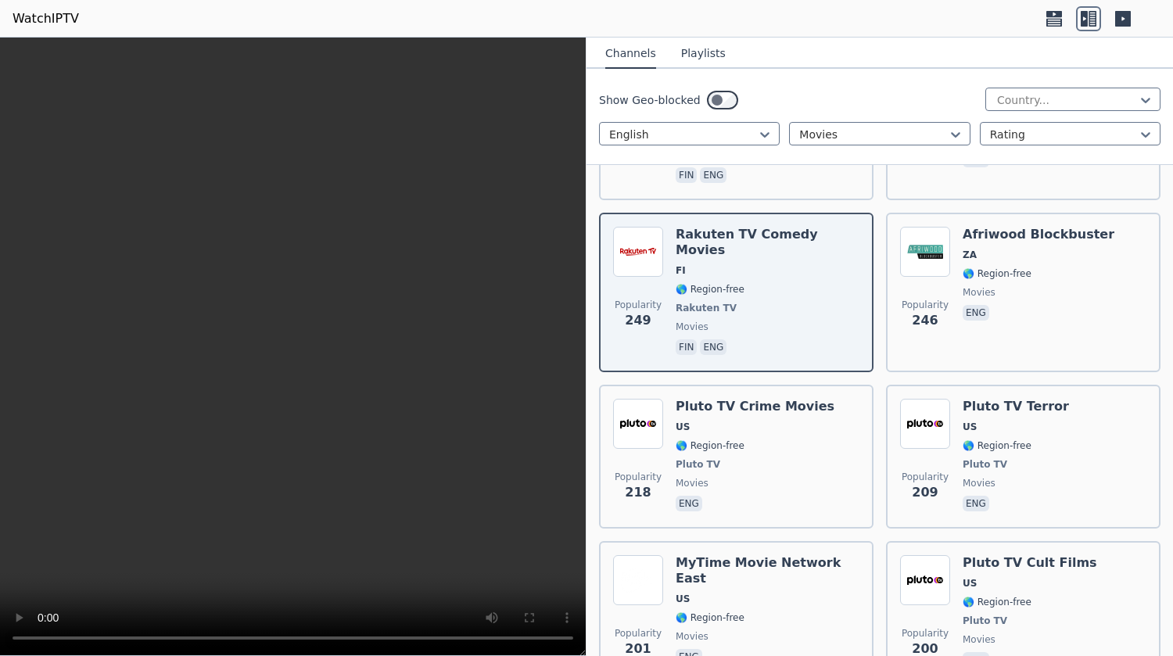
scroll to position [2307, 0]
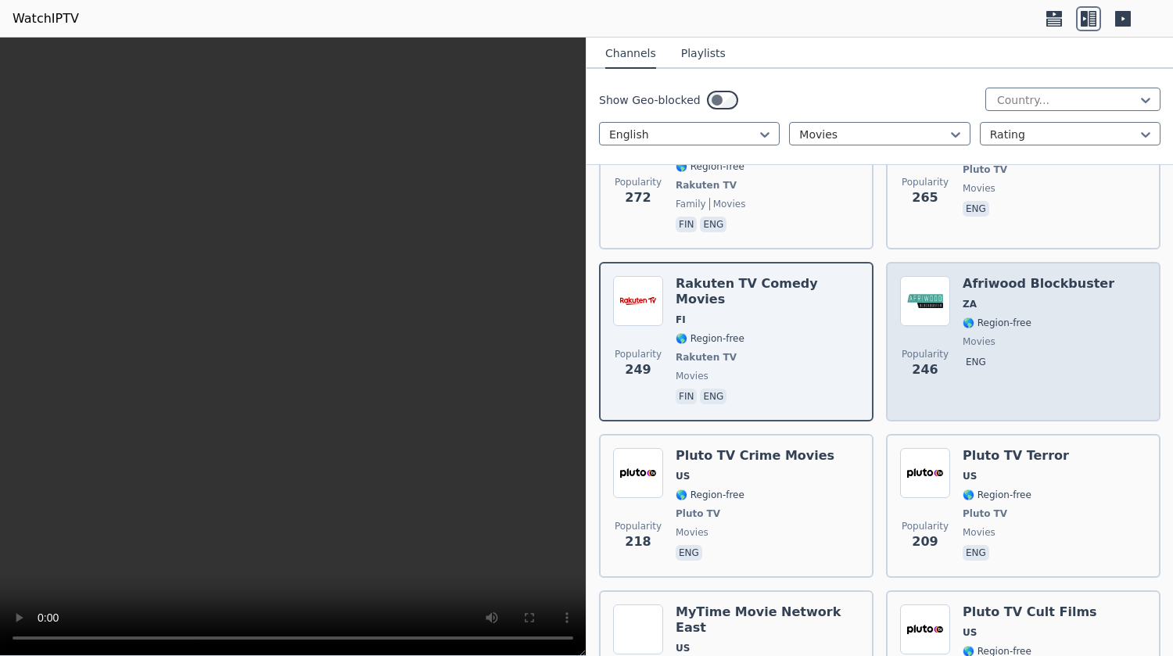
click at [1041, 354] on span "eng" at bounding box center [1038, 363] width 152 height 19
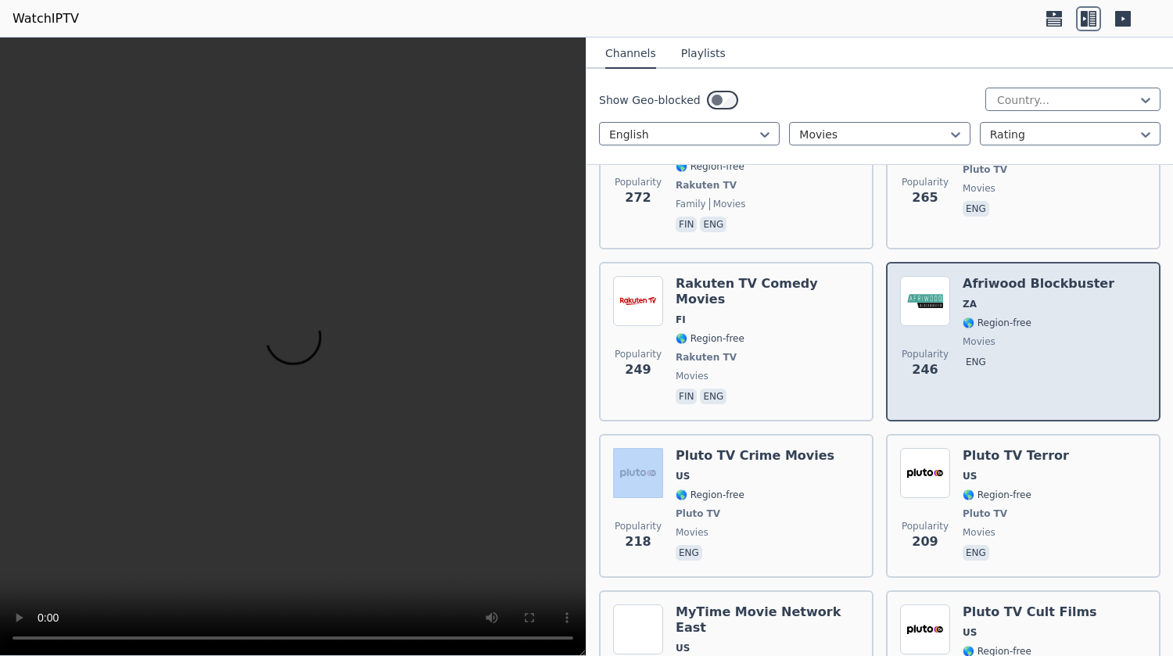
click at [1041, 354] on span "eng" at bounding box center [1038, 363] width 152 height 19
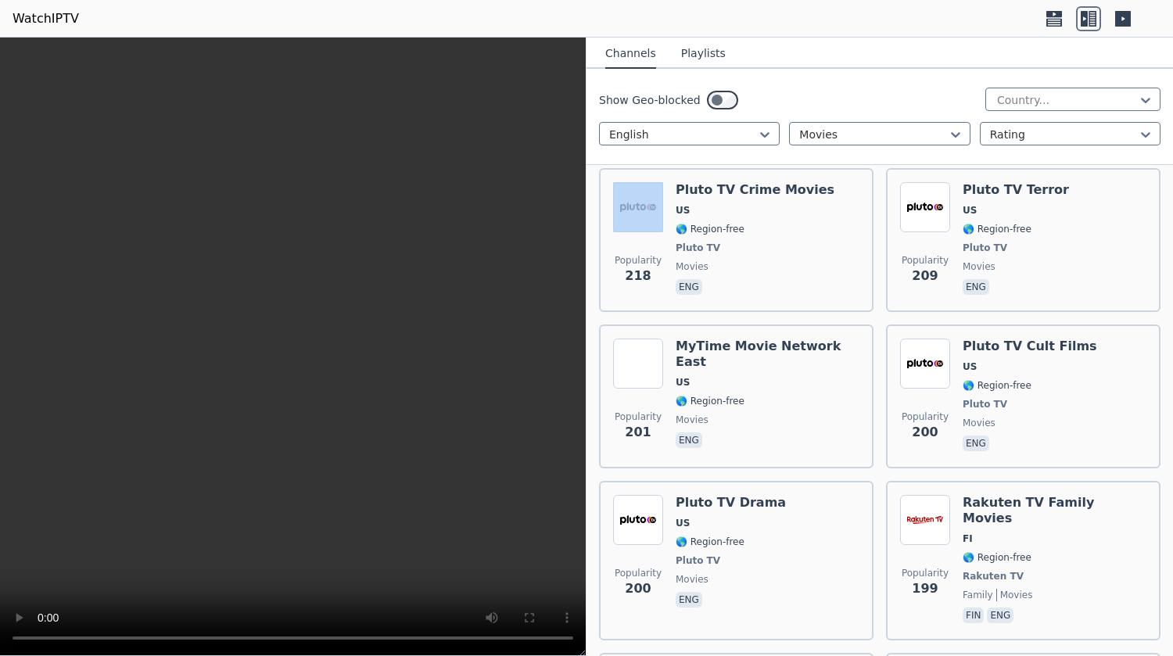
scroll to position [2634, 0]
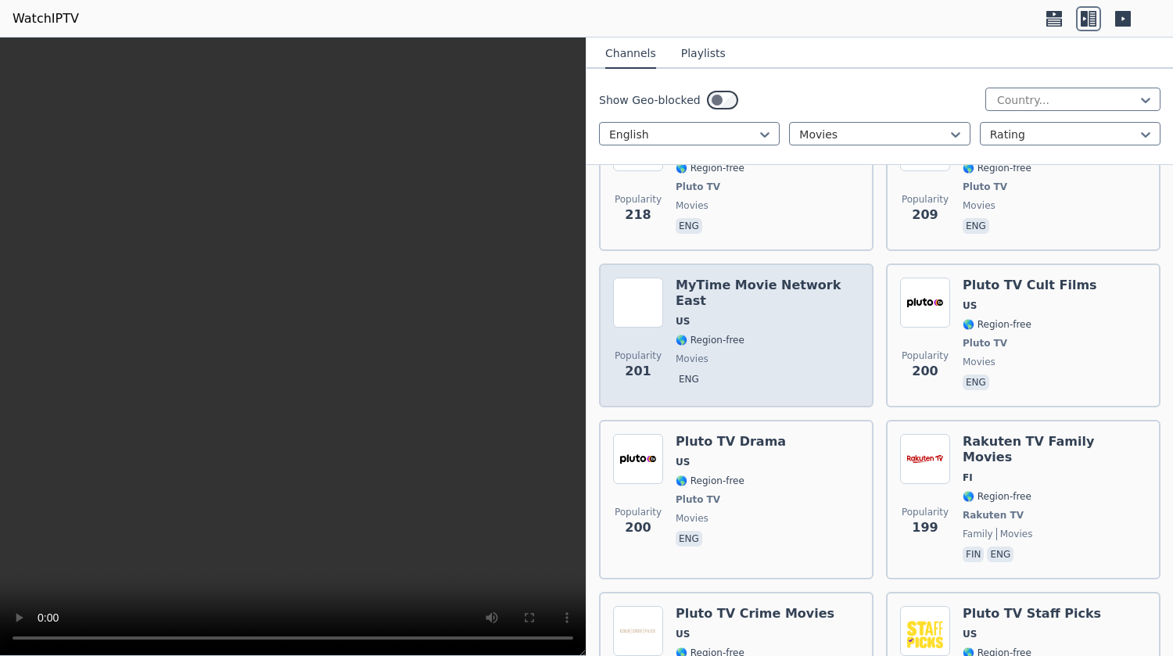
click at [738, 278] on div "MyTime Movie Network East US 🌎 Region-free movies eng" at bounding box center [767, 336] width 184 height 116
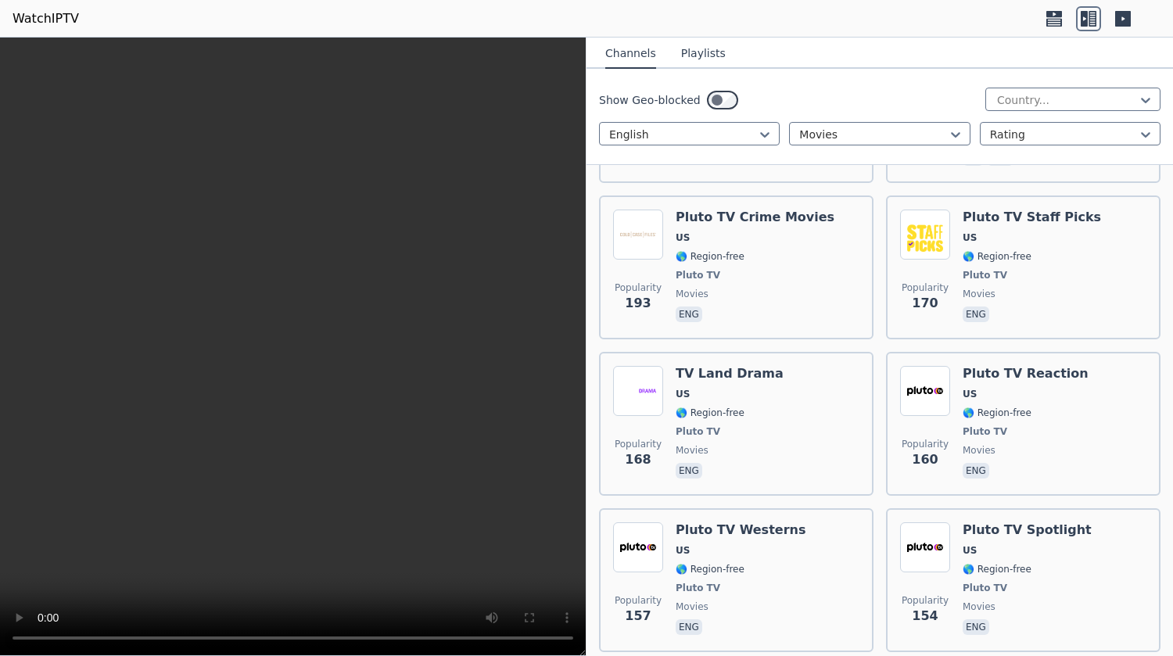
scroll to position [3036, 0]
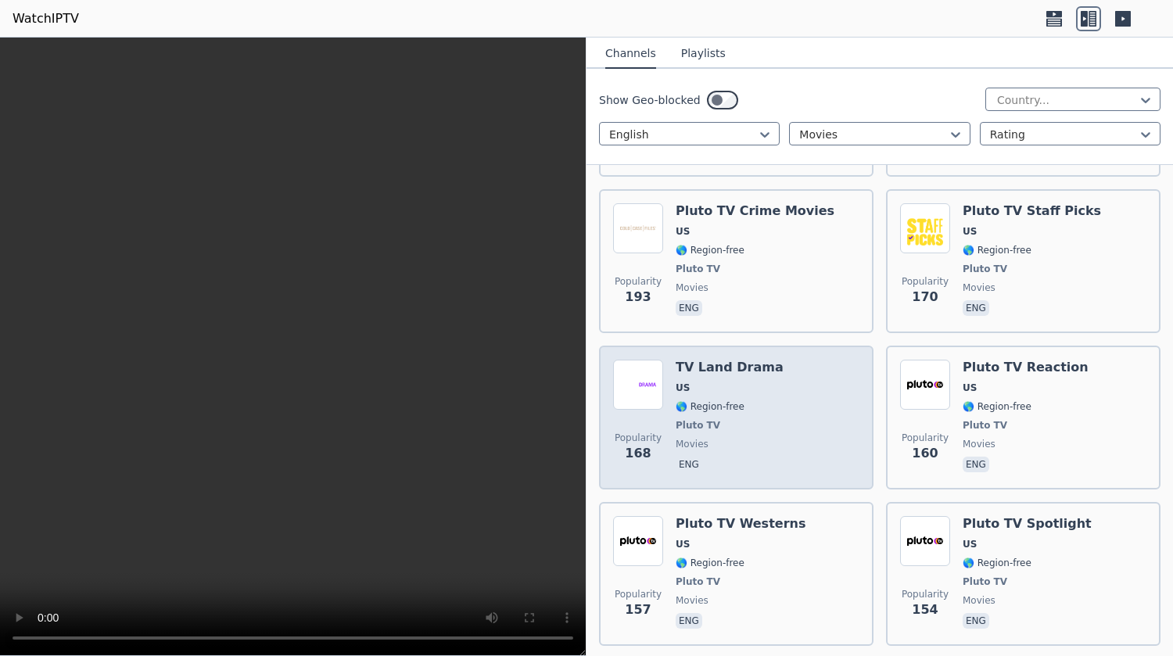
click at [756, 438] on span "movies" at bounding box center [729, 444] width 108 height 13
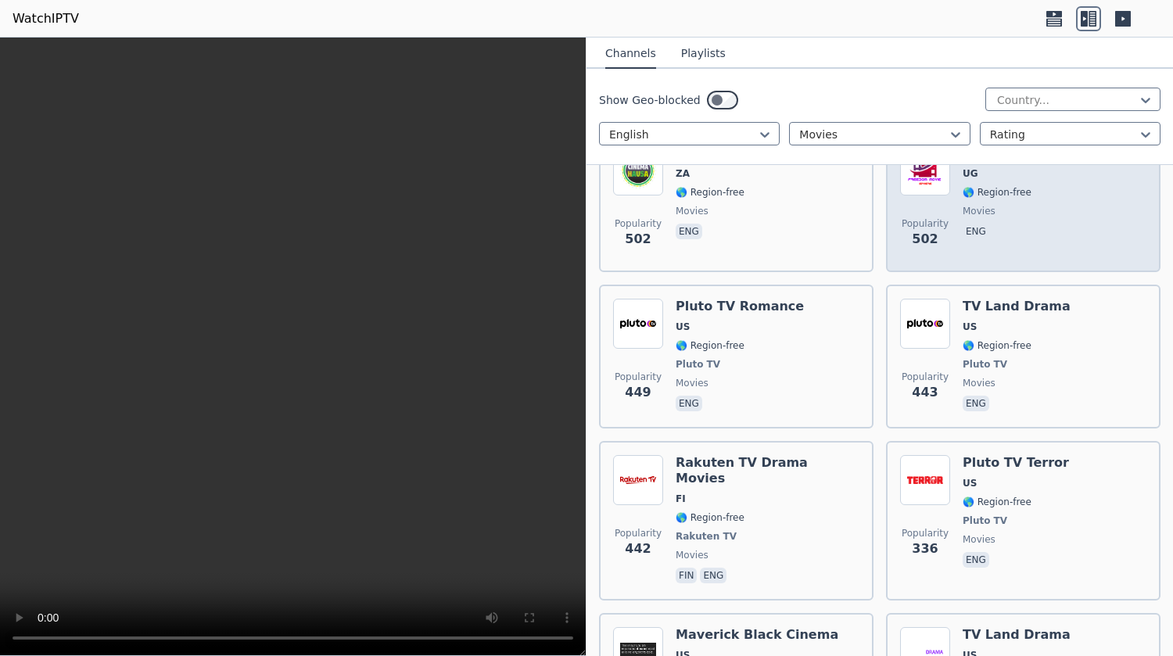
scroll to position [1528, 0]
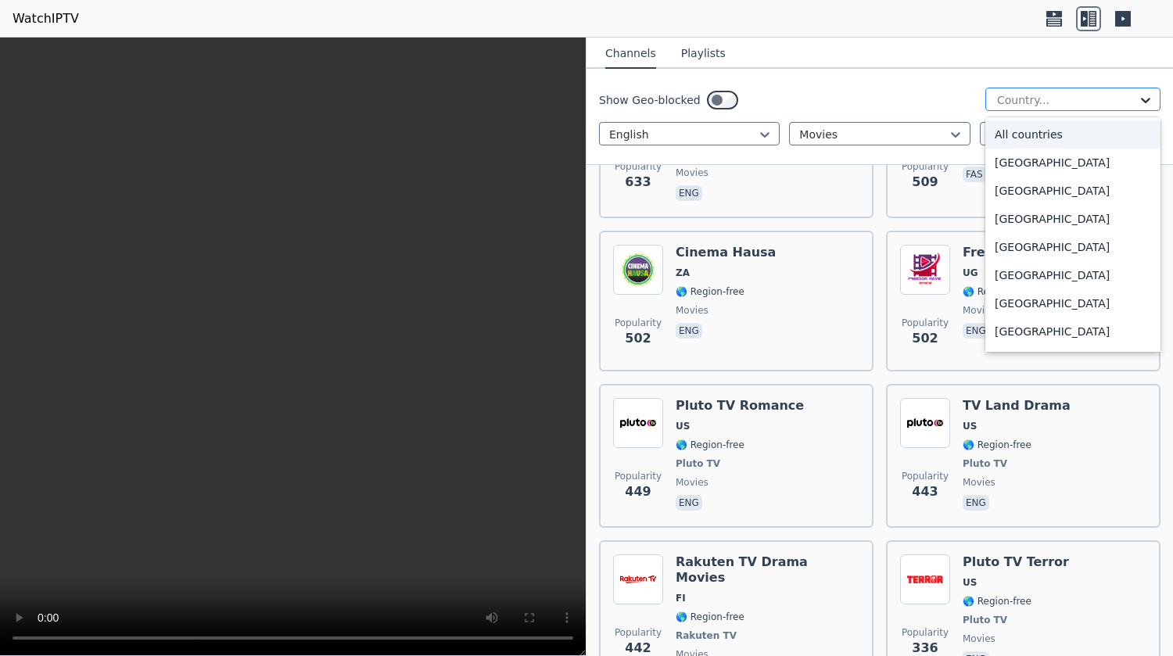
click at [1137, 95] on icon at bounding box center [1145, 100] width 16 height 16
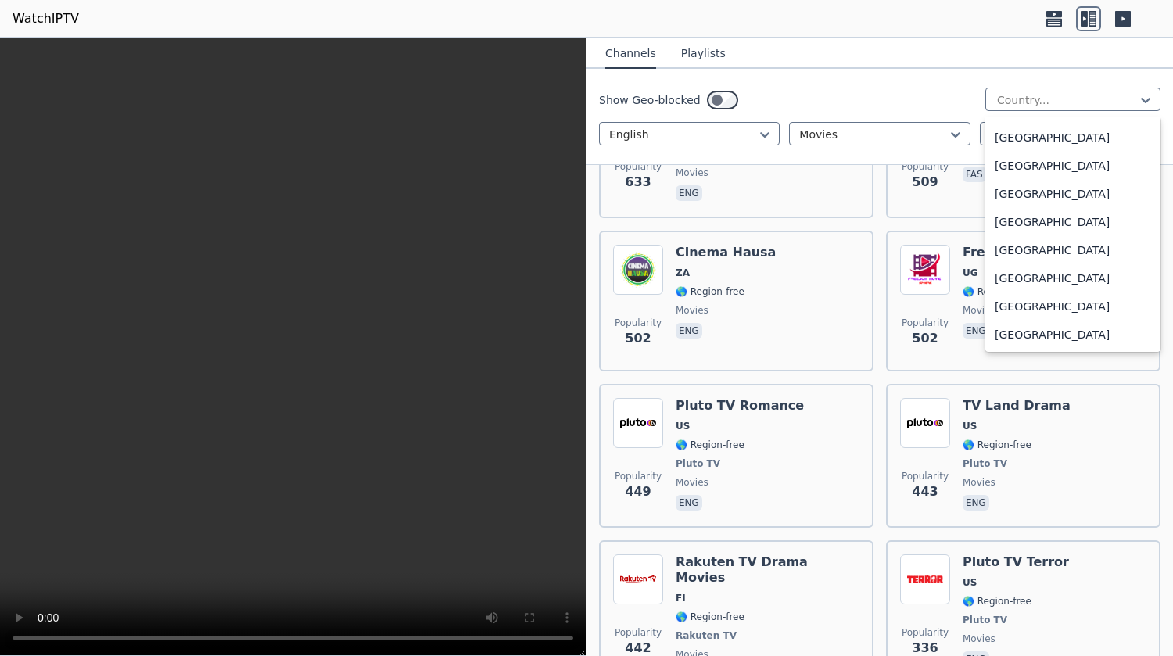
scroll to position [5471, 0]
click at [1069, 193] on div "[GEOGRAPHIC_DATA]" at bounding box center [1072, 195] width 175 height 28
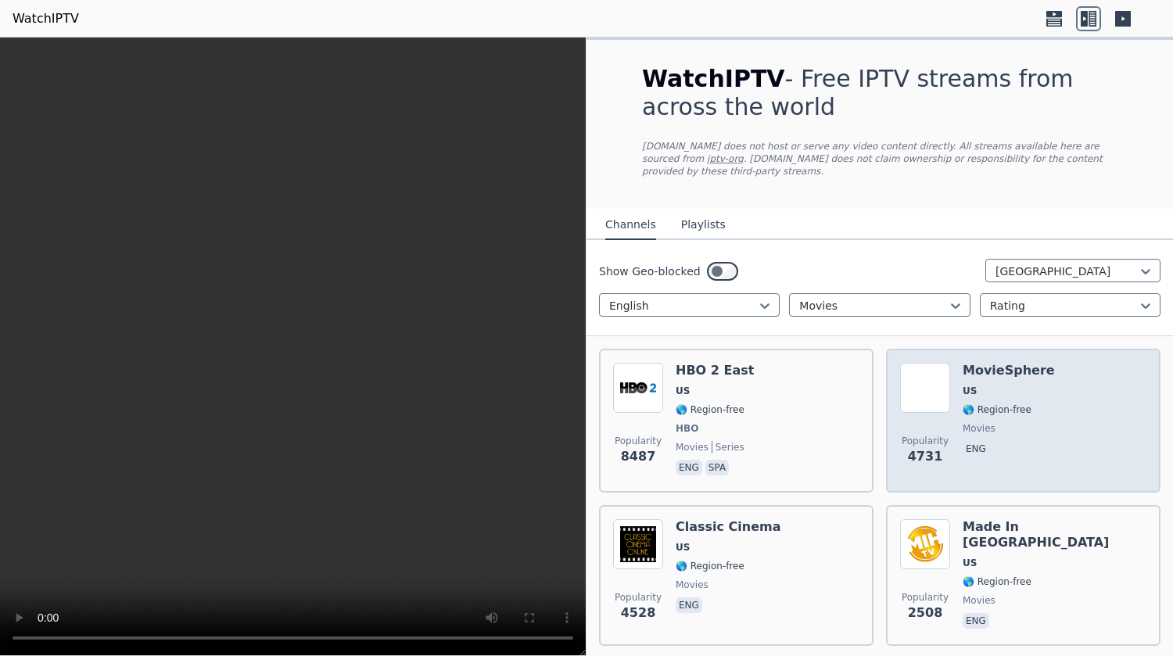
click at [1070, 415] on div "Popularity 4731 MovieSphere US 🌎 Region-free movies eng" at bounding box center [1023, 421] width 246 height 116
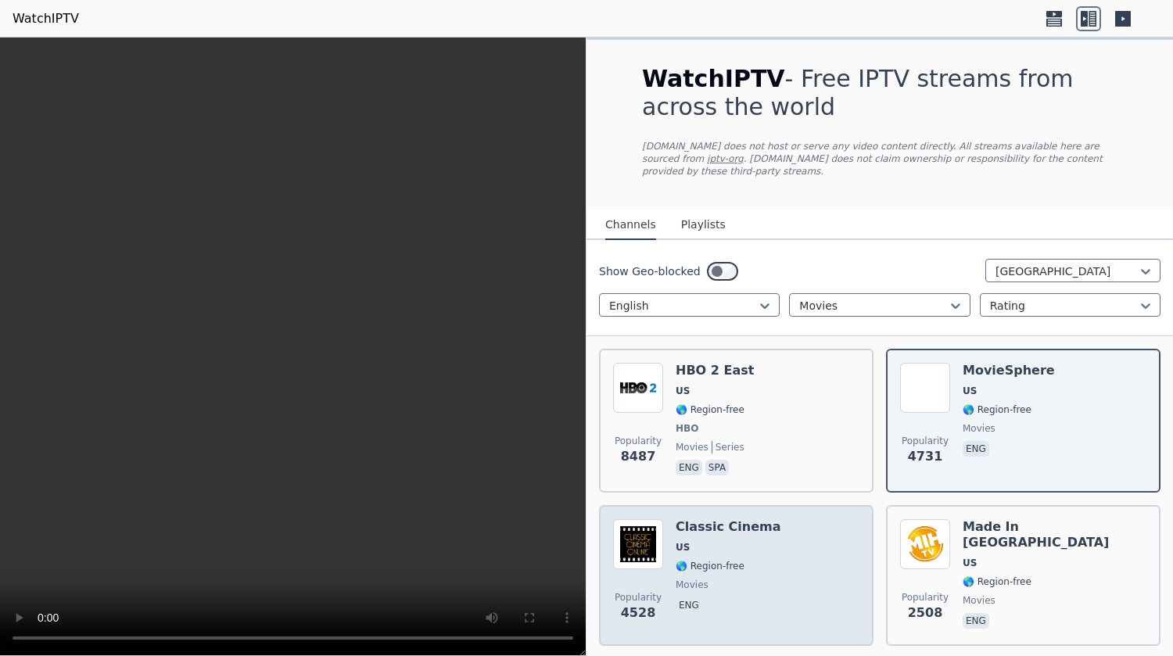
click at [793, 585] on div "Popularity 4528 Classic Cinema US 🌎 Region-free movies eng" at bounding box center [736, 575] width 246 height 113
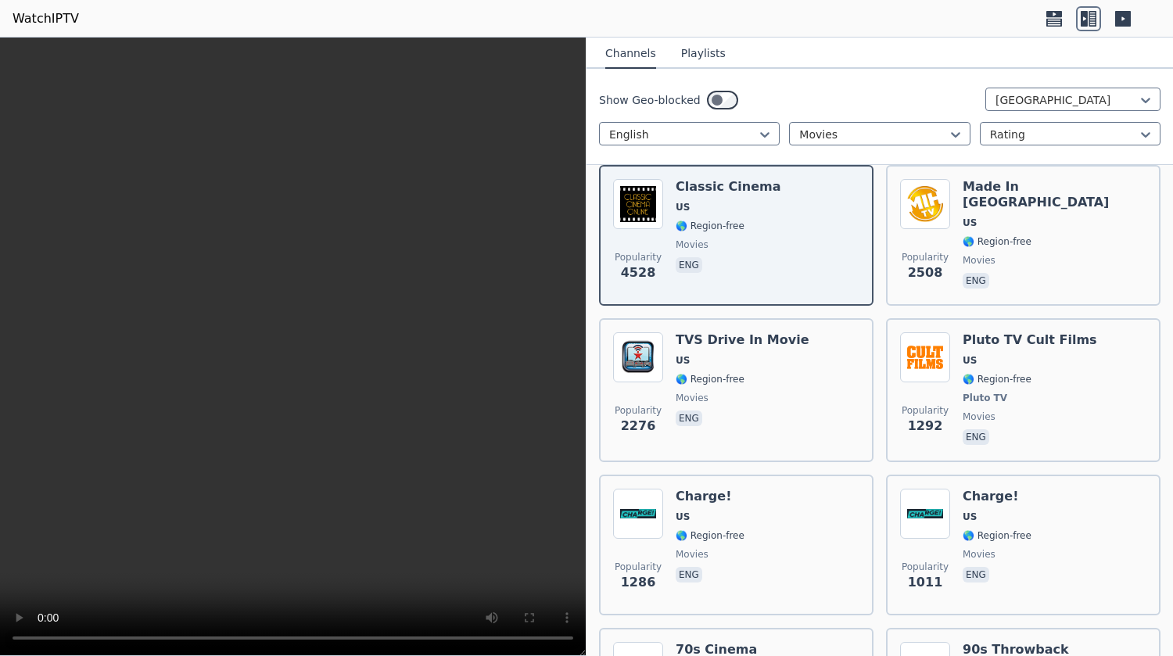
scroll to position [317, 0]
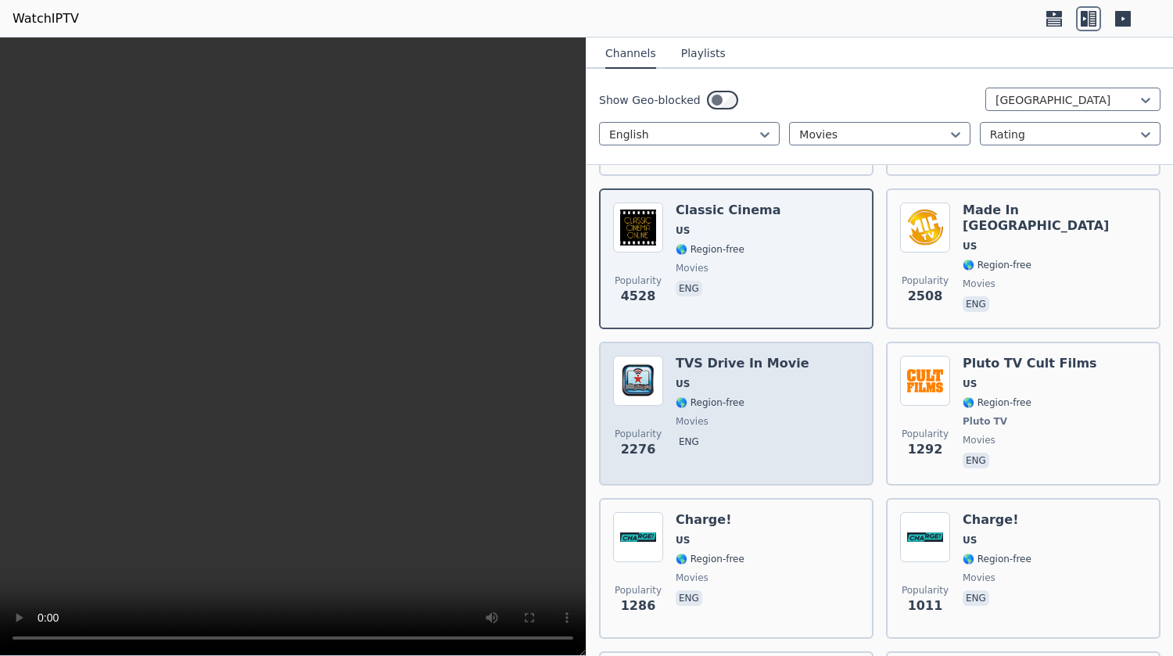
click at [808, 413] on div "Popularity [STREET_ADDRESS] In Movie US 🌎 Region-free movies eng" at bounding box center [736, 414] width 246 height 116
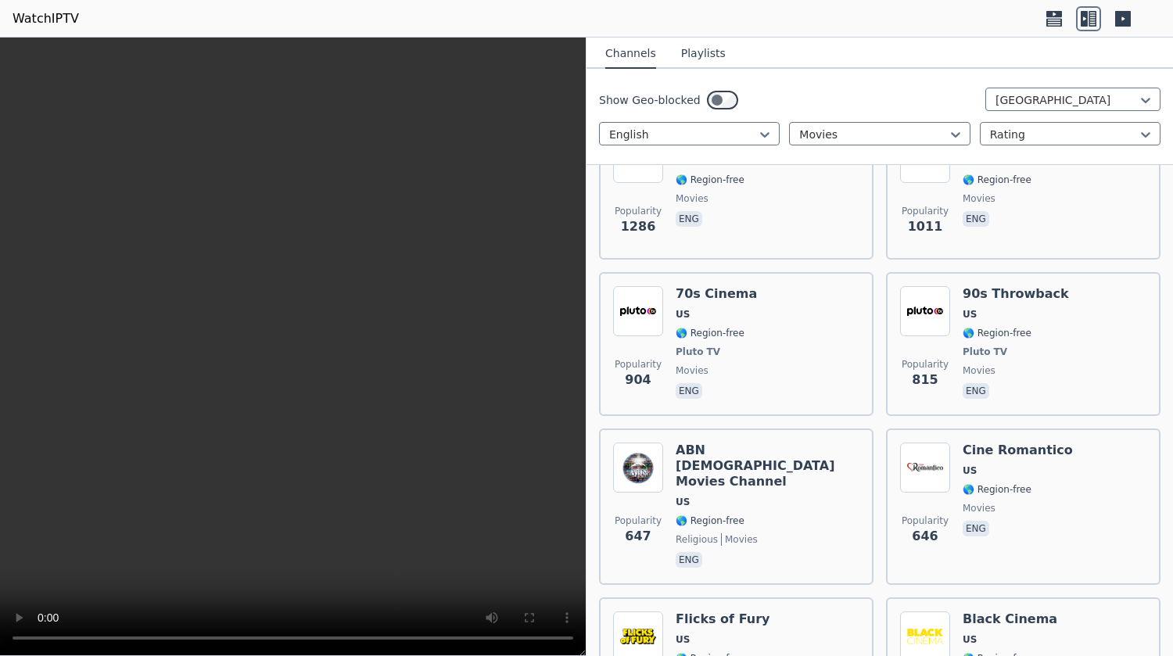
scroll to position [726, 0]
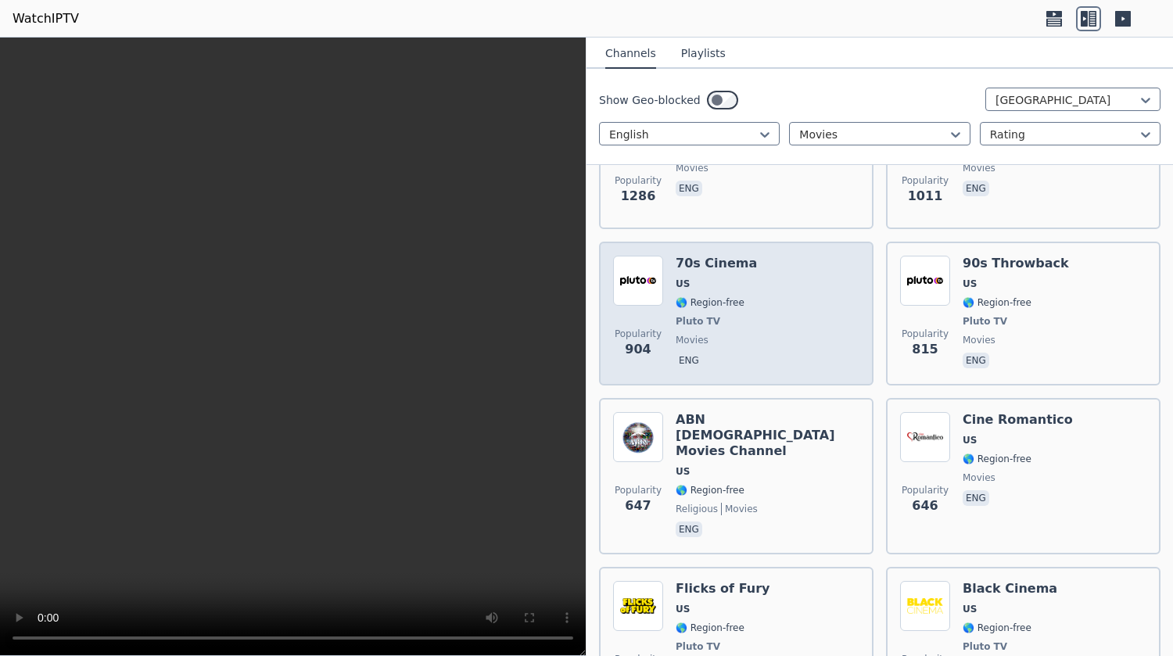
click at [759, 286] on div "Popularity 904 70s Cinema US 🌎 Region-free Pluto TV movies eng" at bounding box center [736, 314] width 246 height 116
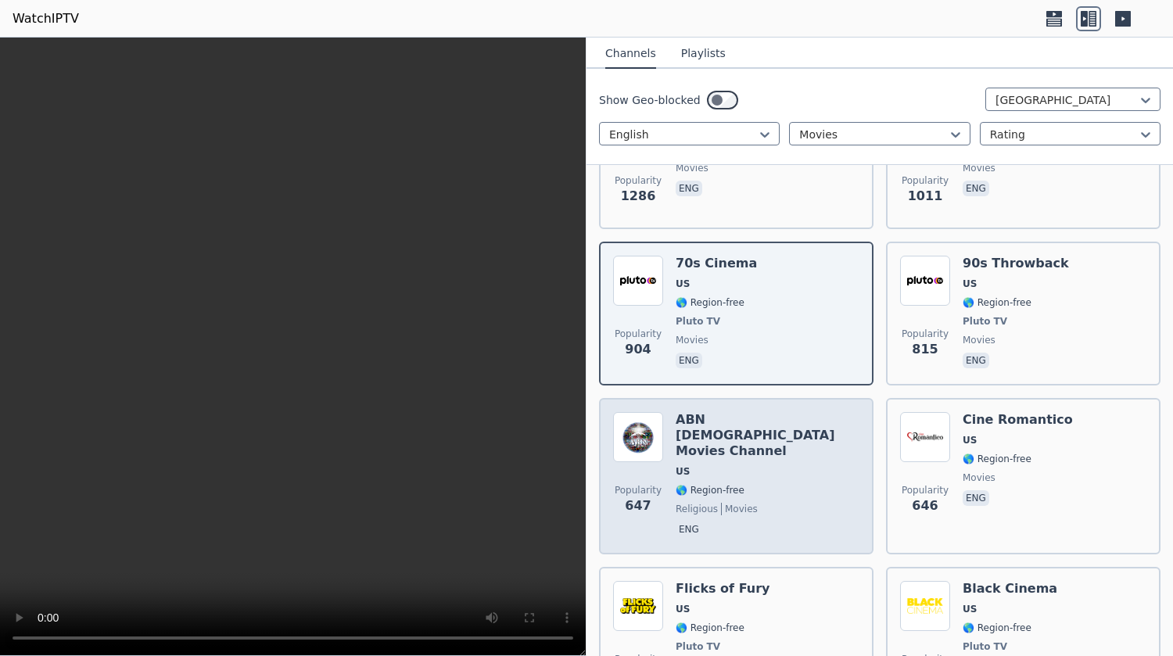
click at [812, 503] on span "religious movies" at bounding box center [767, 509] width 184 height 13
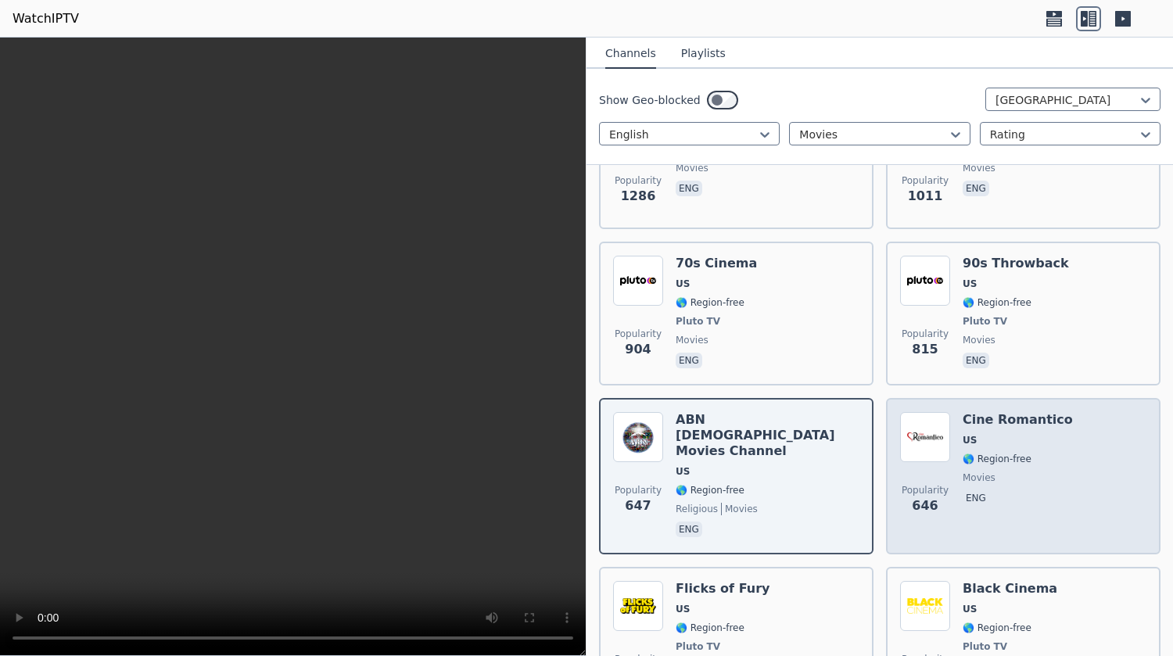
click at [1072, 462] on div "Popularity 646 Cine Romantico US 🌎 Region-free movies eng" at bounding box center [1023, 476] width 246 height 128
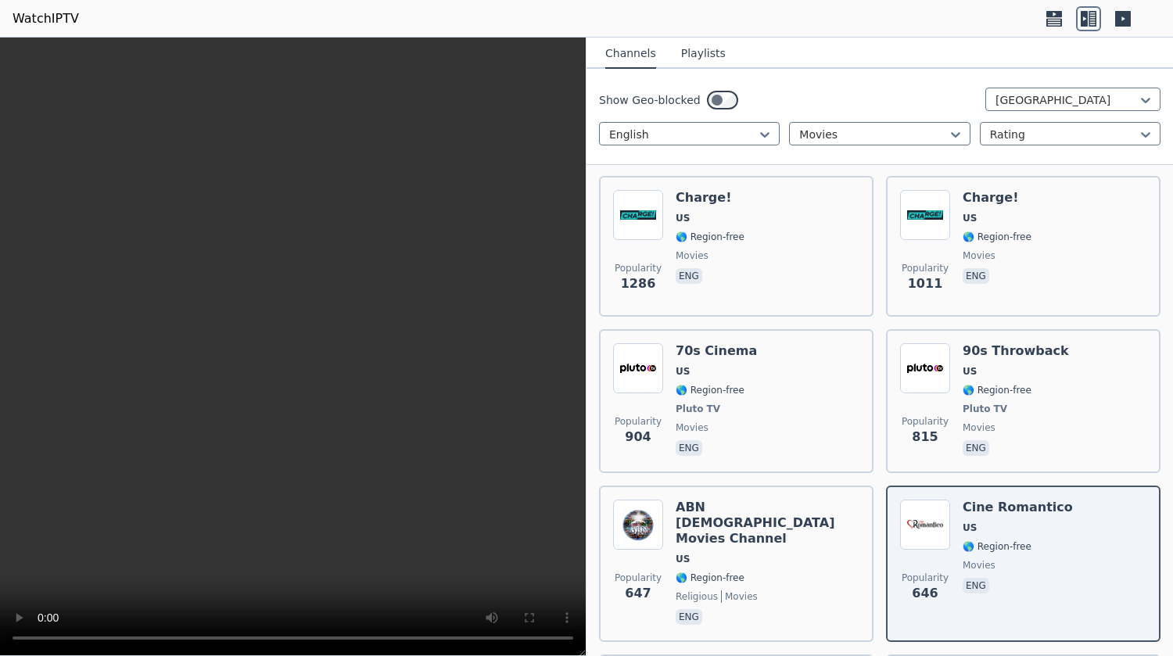
scroll to position [94, 0]
